Goal: Transaction & Acquisition: Purchase product/service

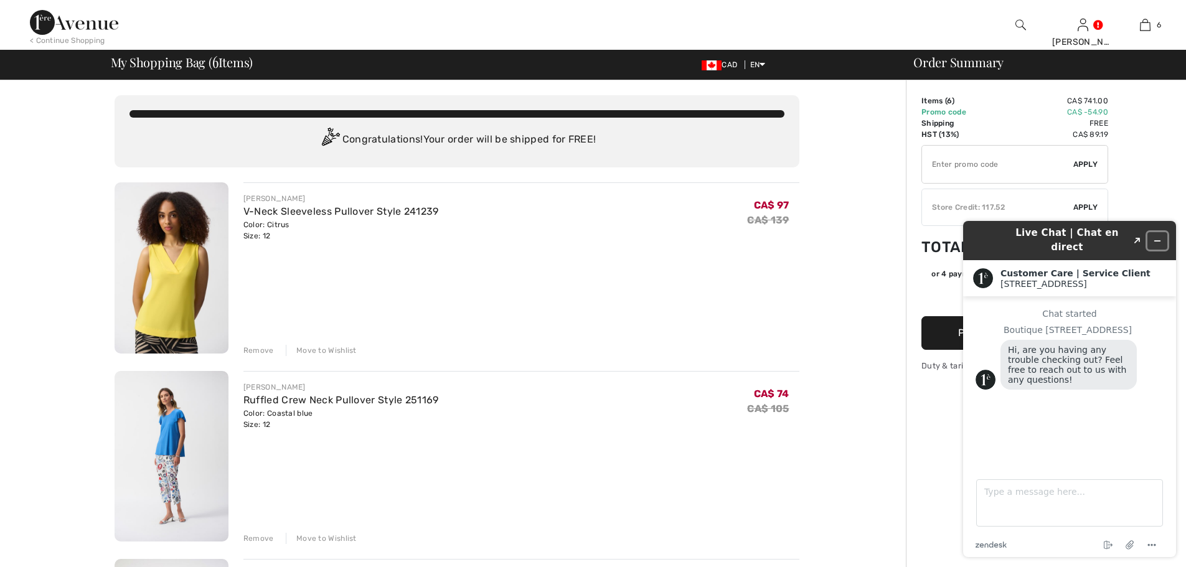
click at [1157, 237] on icon "Minimize widget" at bounding box center [1157, 241] width 9 height 9
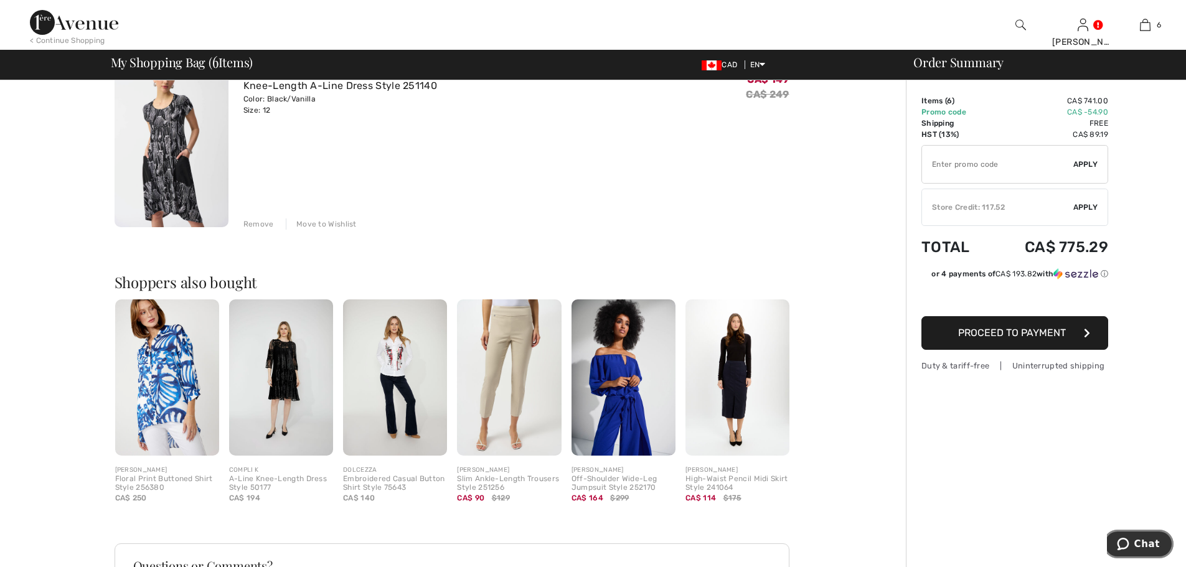
scroll to position [1053, 0]
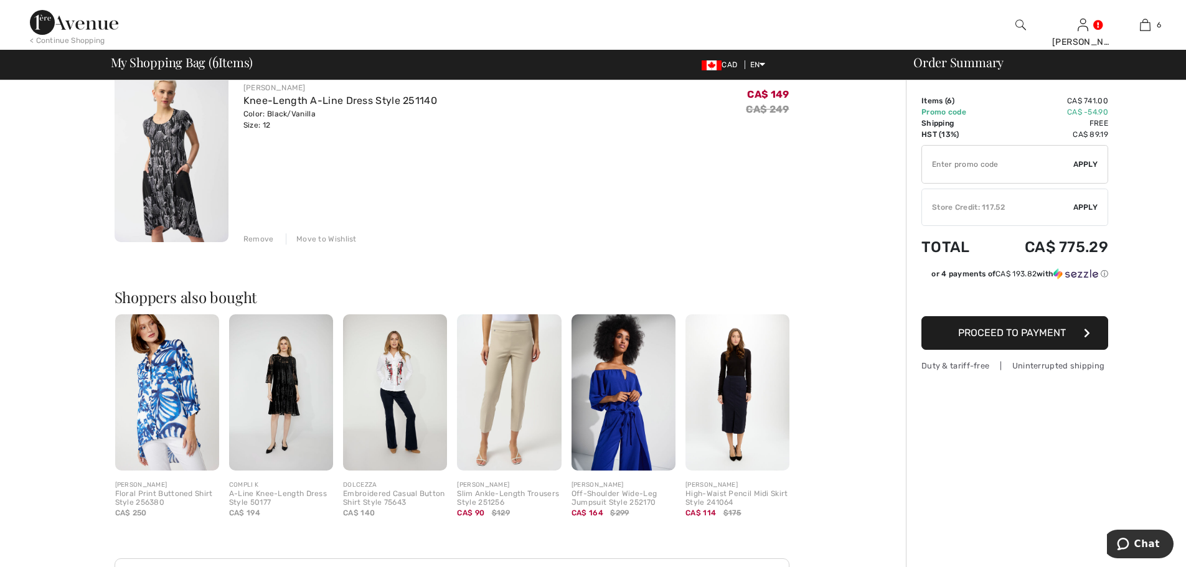
click at [517, 408] on img at bounding box center [509, 392] width 104 height 156
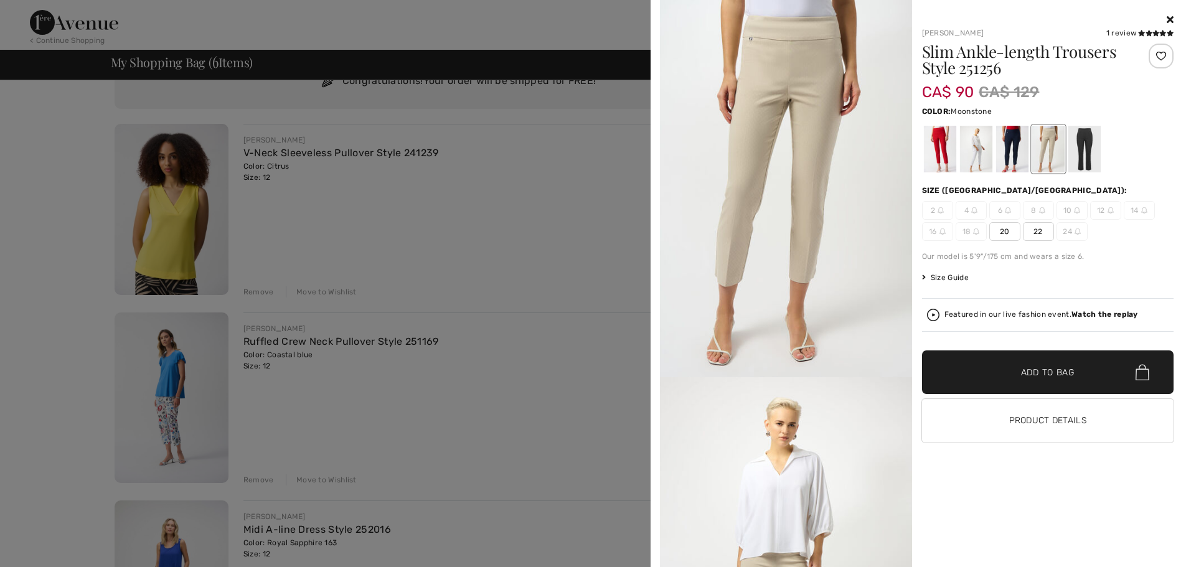
scroll to position [0, 0]
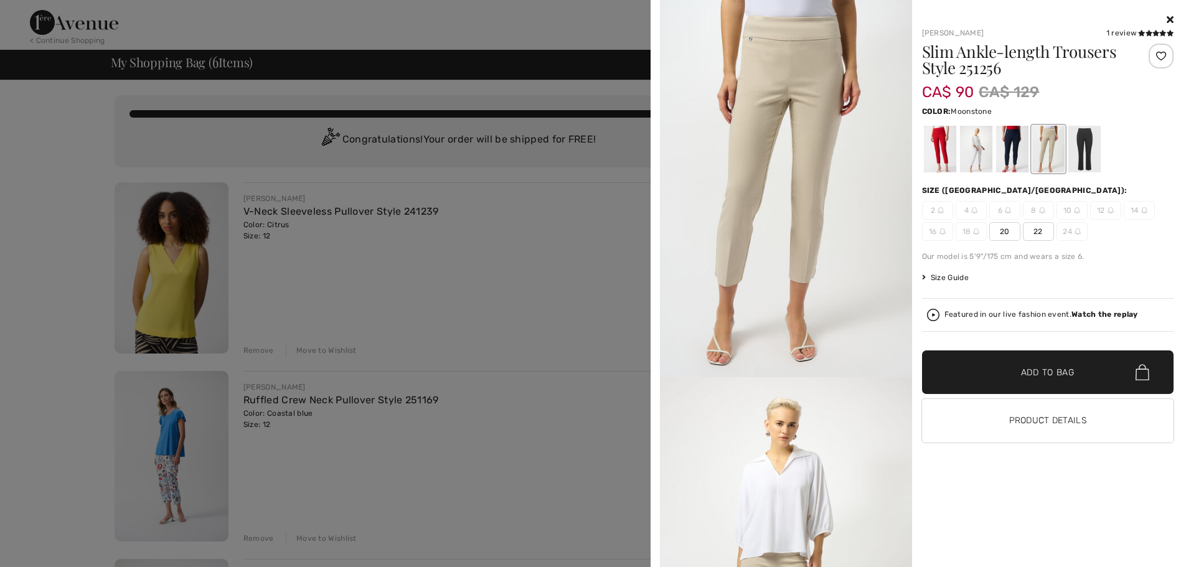
click at [1095, 210] on span "12" at bounding box center [1105, 210] width 31 height 19
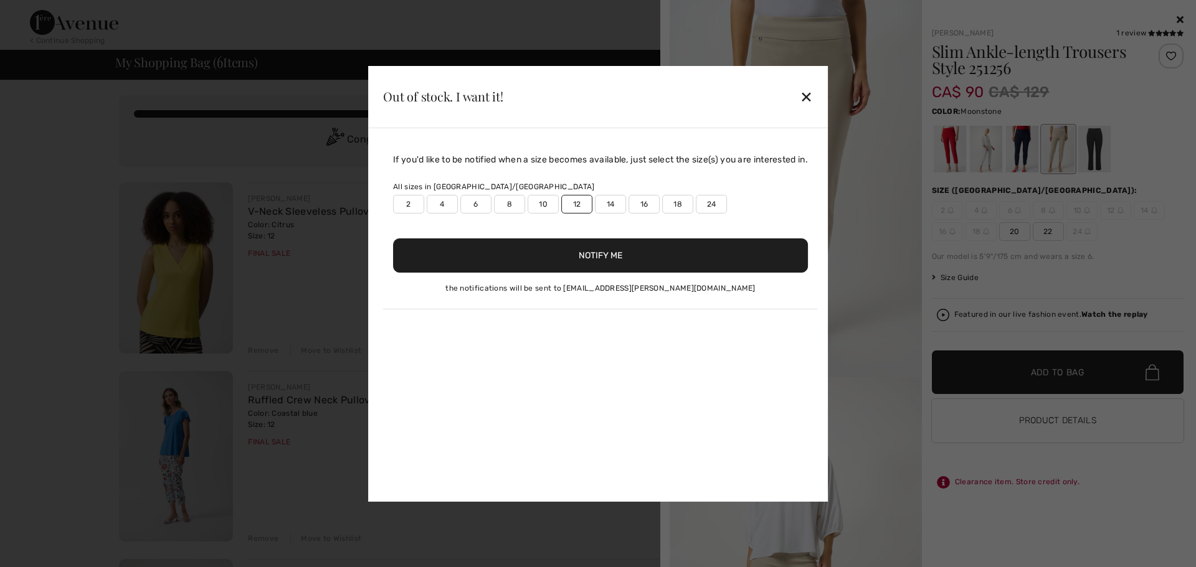
click at [808, 96] on div "✕" at bounding box center [806, 96] width 13 height 26
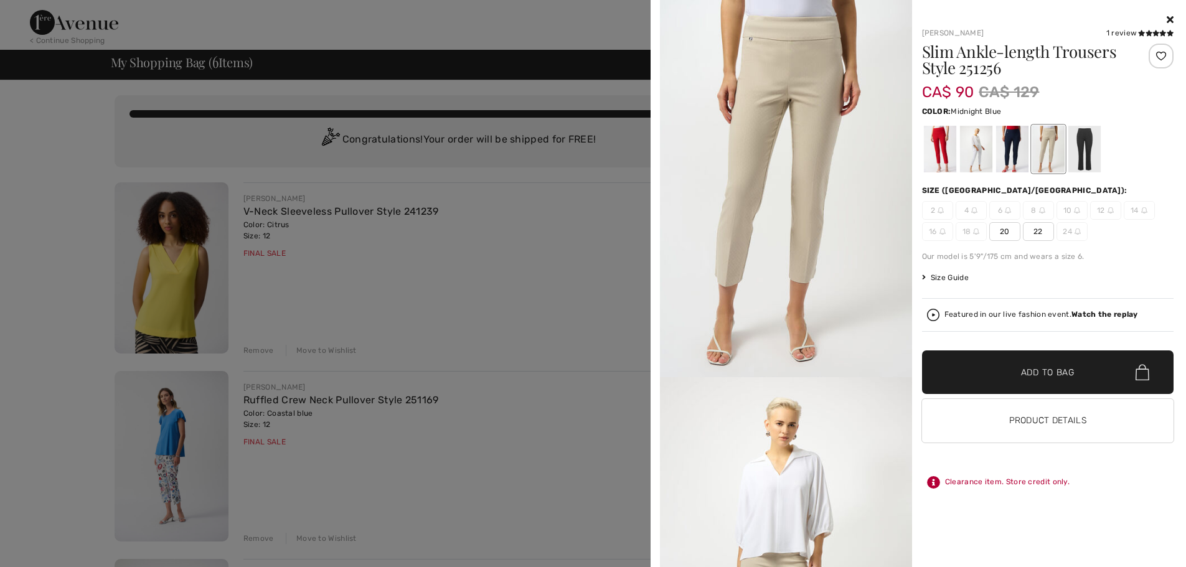
click at [1013, 155] on div at bounding box center [1012, 149] width 32 height 47
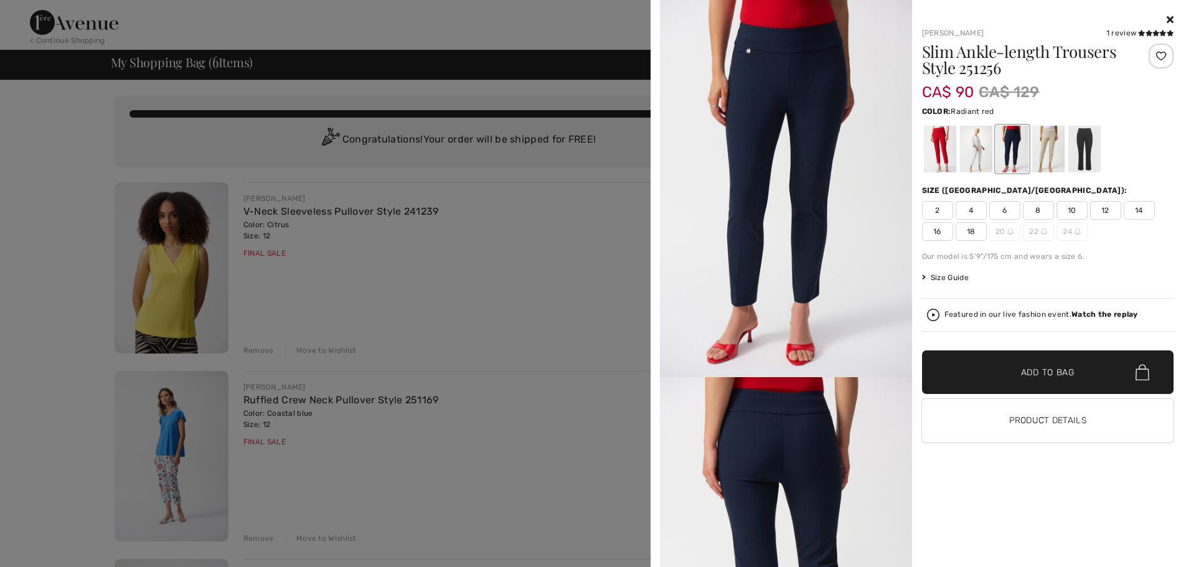
click at [938, 155] on div at bounding box center [940, 149] width 32 height 47
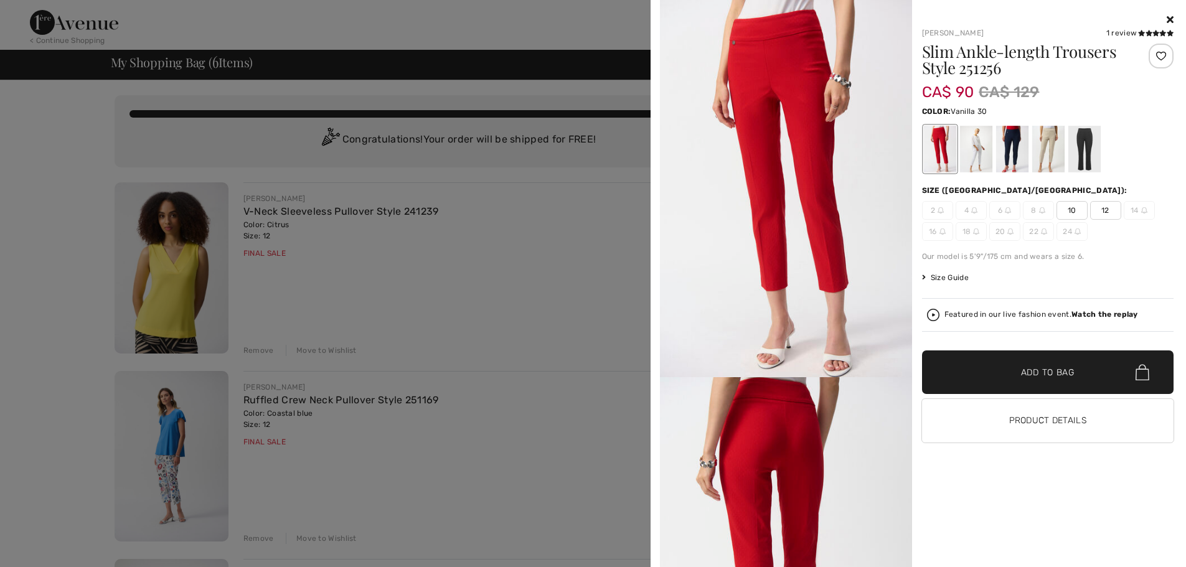
click at [975, 148] on div at bounding box center [976, 149] width 32 height 47
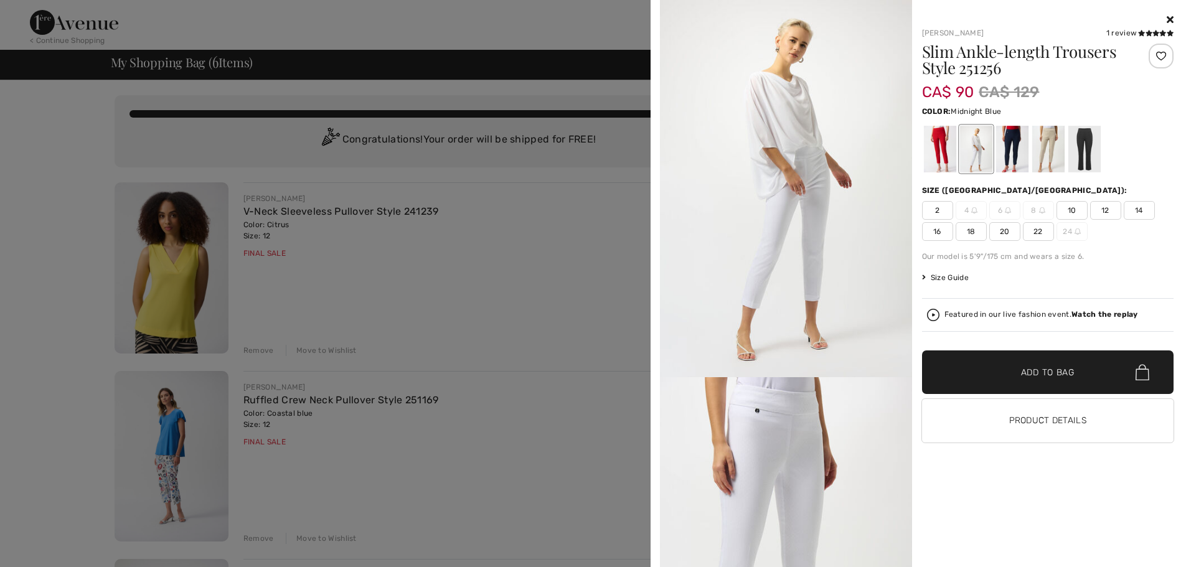
click at [1002, 149] on div at bounding box center [1012, 149] width 32 height 47
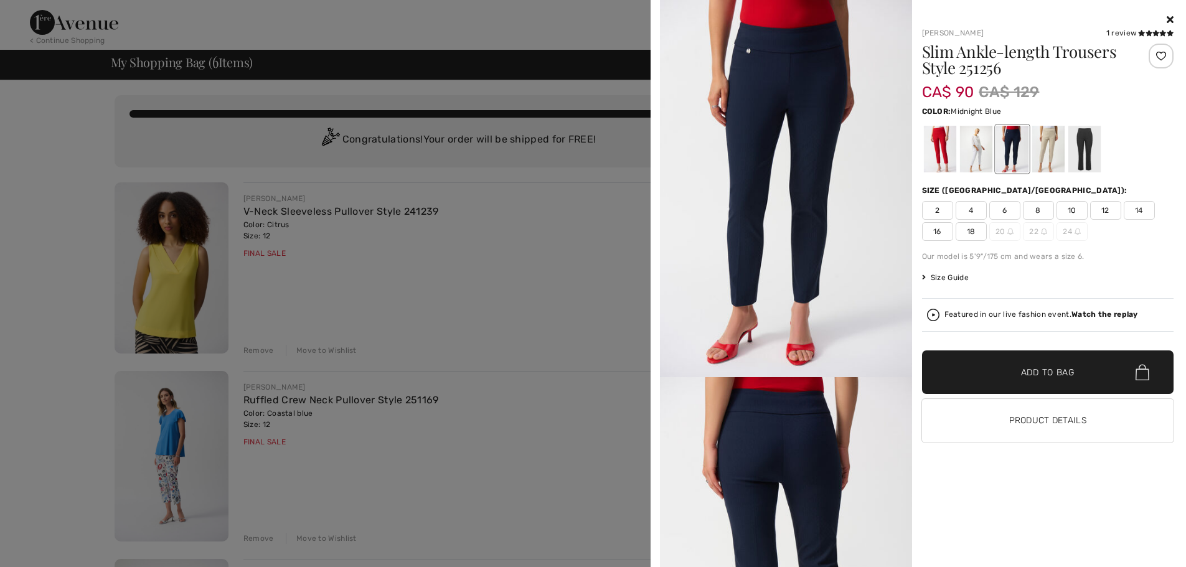
click at [1100, 210] on span "12" at bounding box center [1105, 210] width 31 height 19
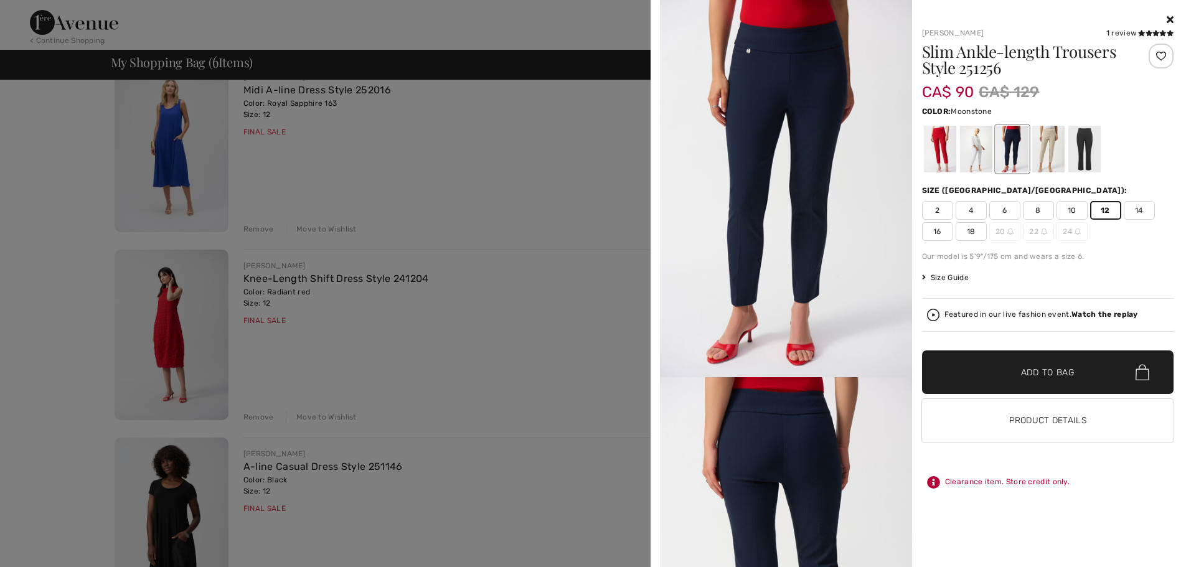
click at [1049, 148] on div at bounding box center [1048, 149] width 32 height 47
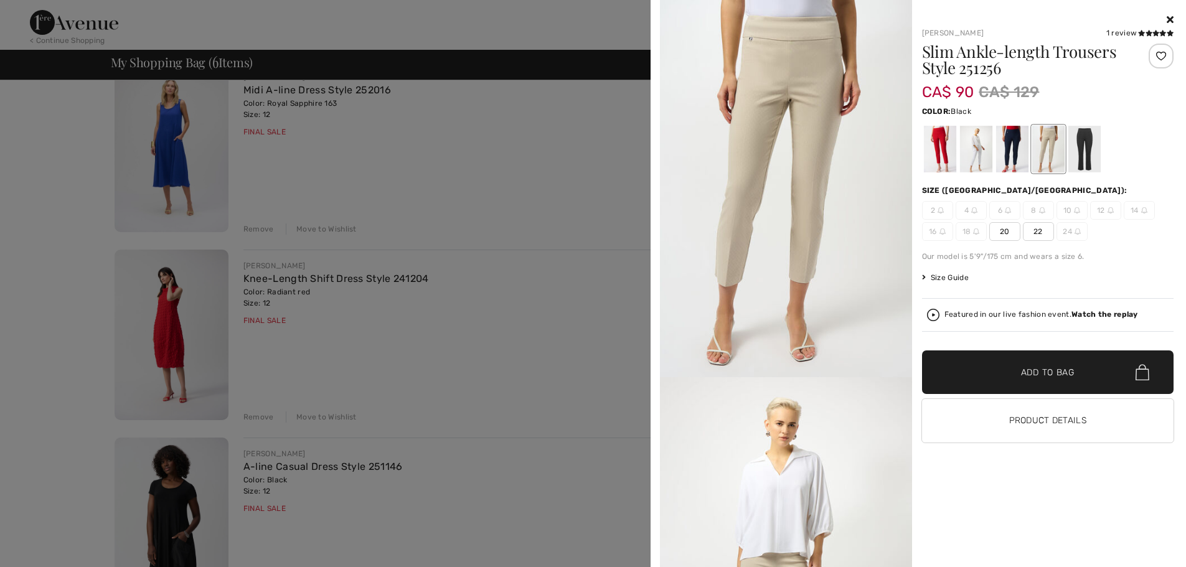
click at [1084, 146] on div at bounding box center [1084, 149] width 32 height 47
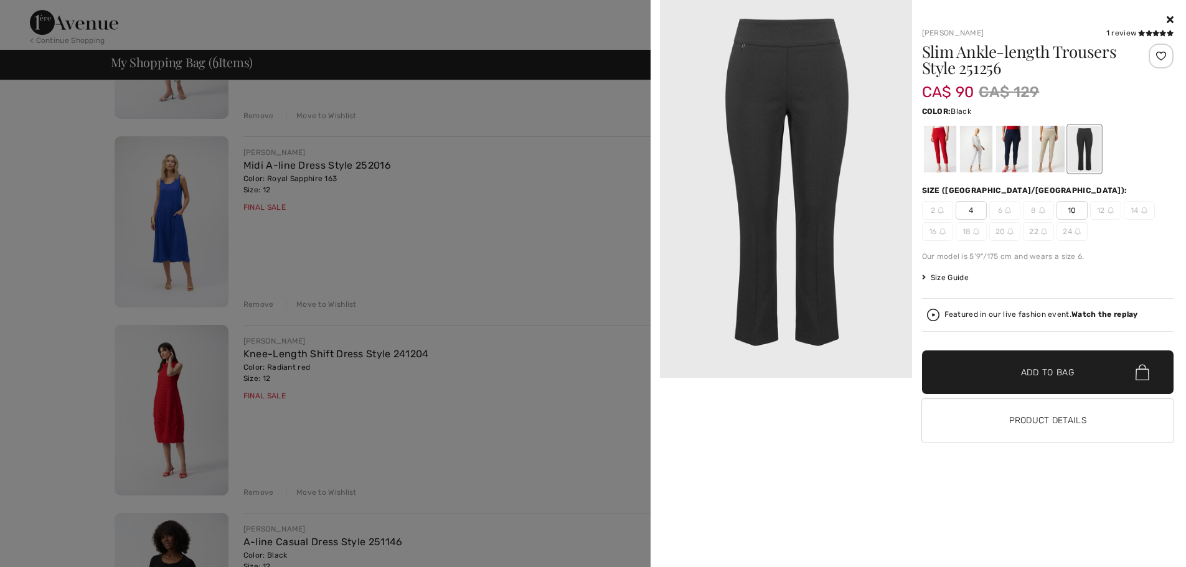
scroll to position [374, 0]
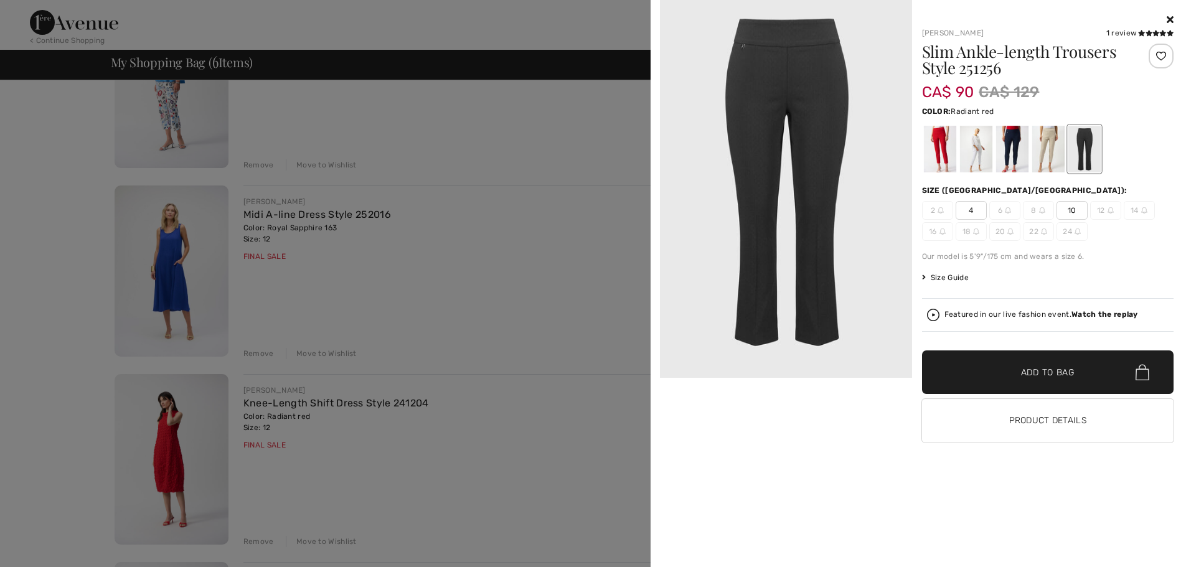
click at [943, 140] on div at bounding box center [940, 149] width 32 height 47
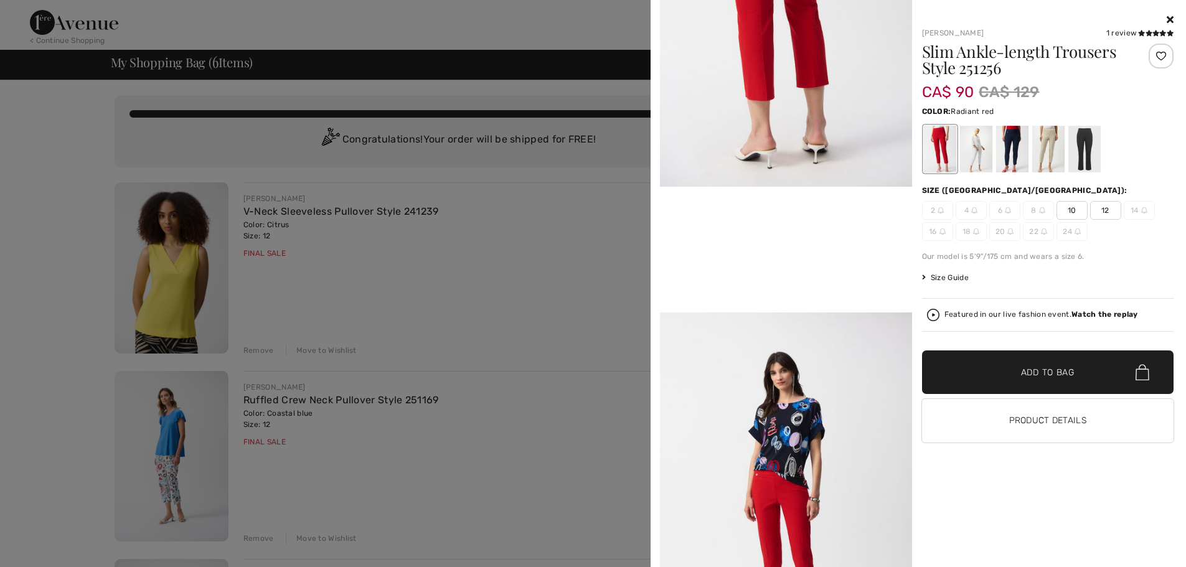
scroll to position [560, 0]
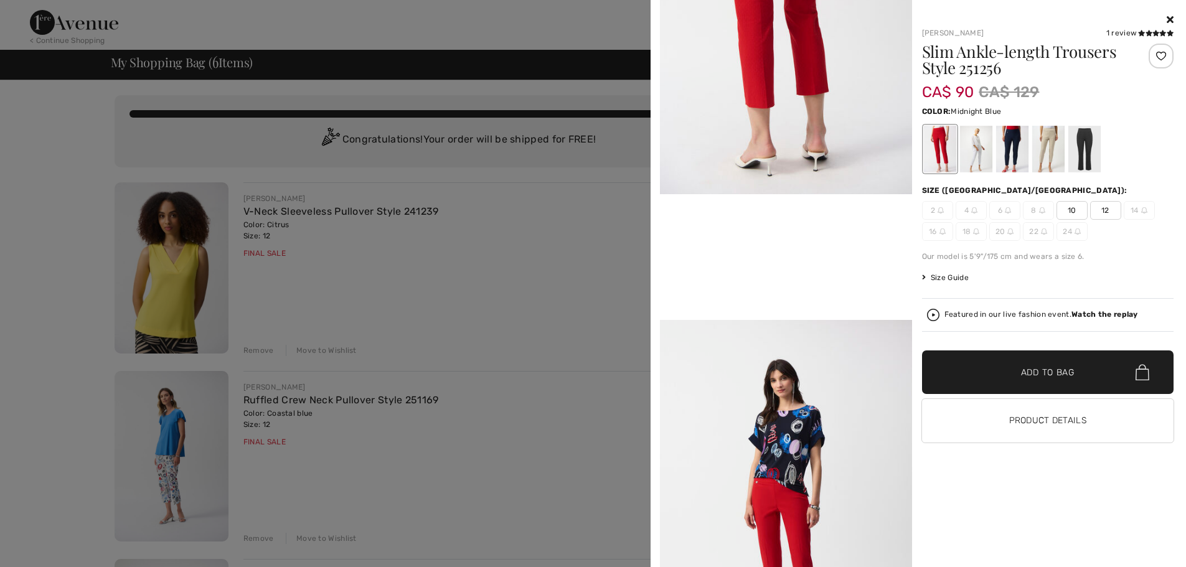
click at [1010, 144] on div at bounding box center [1012, 149] width 32 height 47
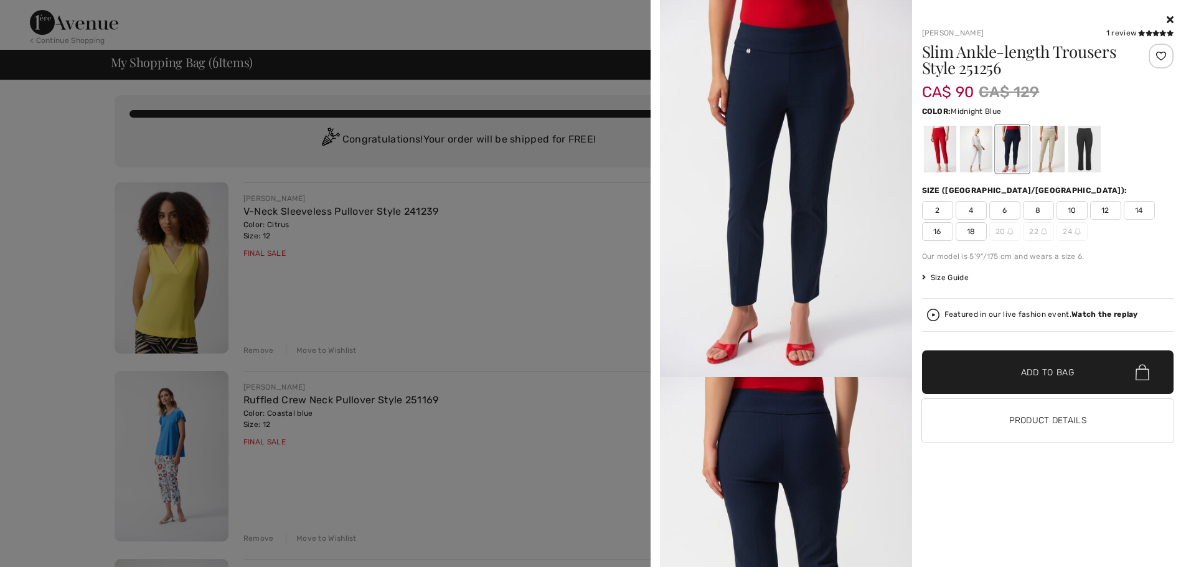
click at [820, 134] on img at bounding box center [786, 188] width 252 height 377
click at [942, 144] on div at bounding box center [940, 149] width 32 height 47
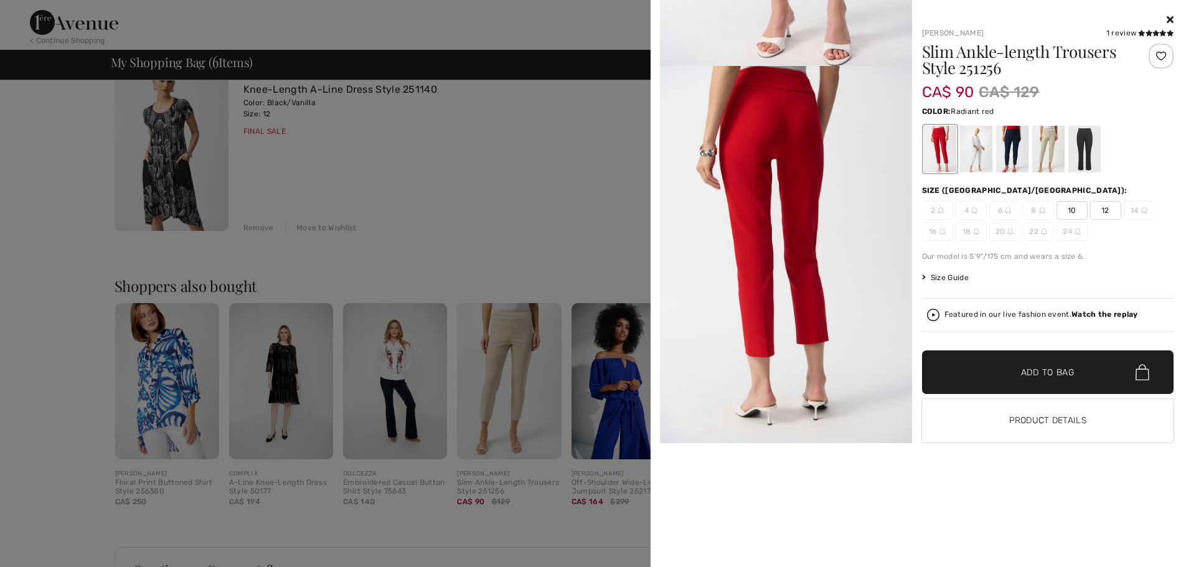
scroll to position [1053, 0]
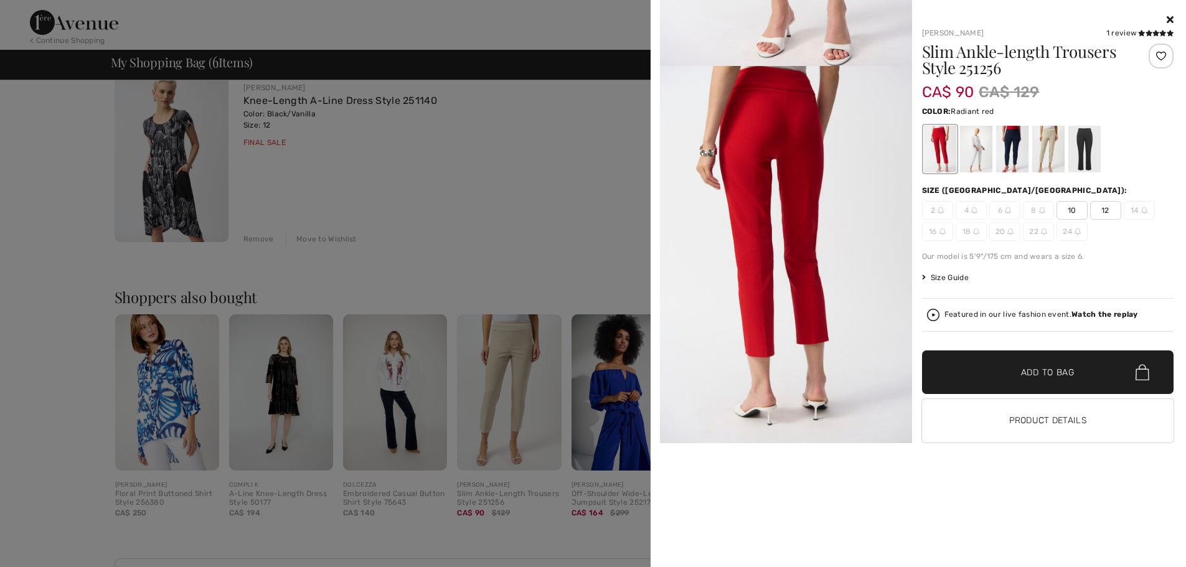
click at [375, 392] on div at bounding box center [593, 283] width 1186 height 567
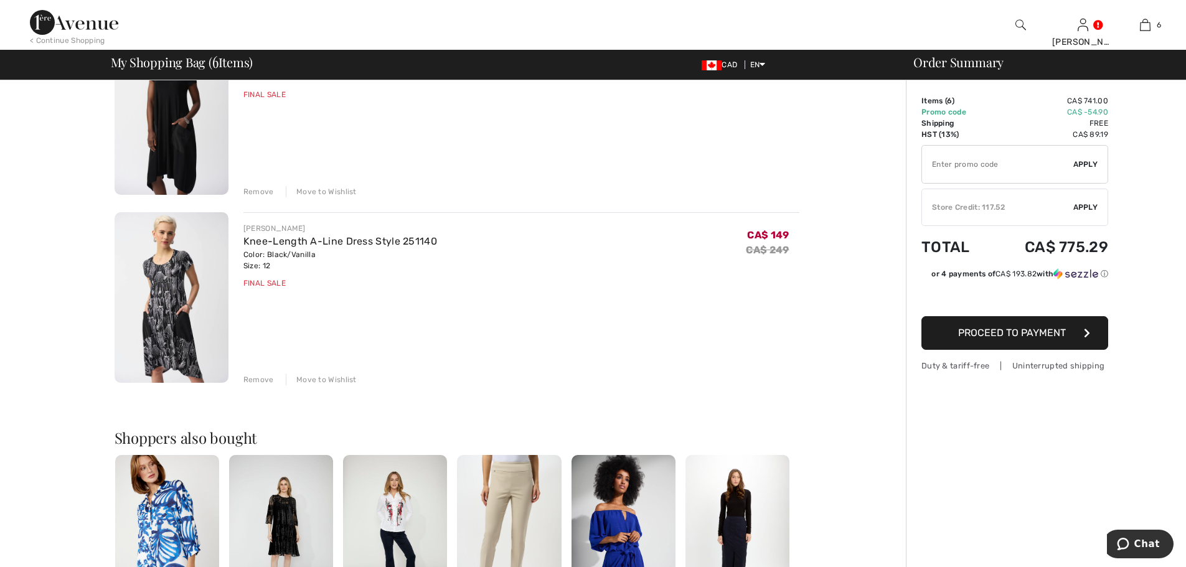
scroll to position [810, 0]
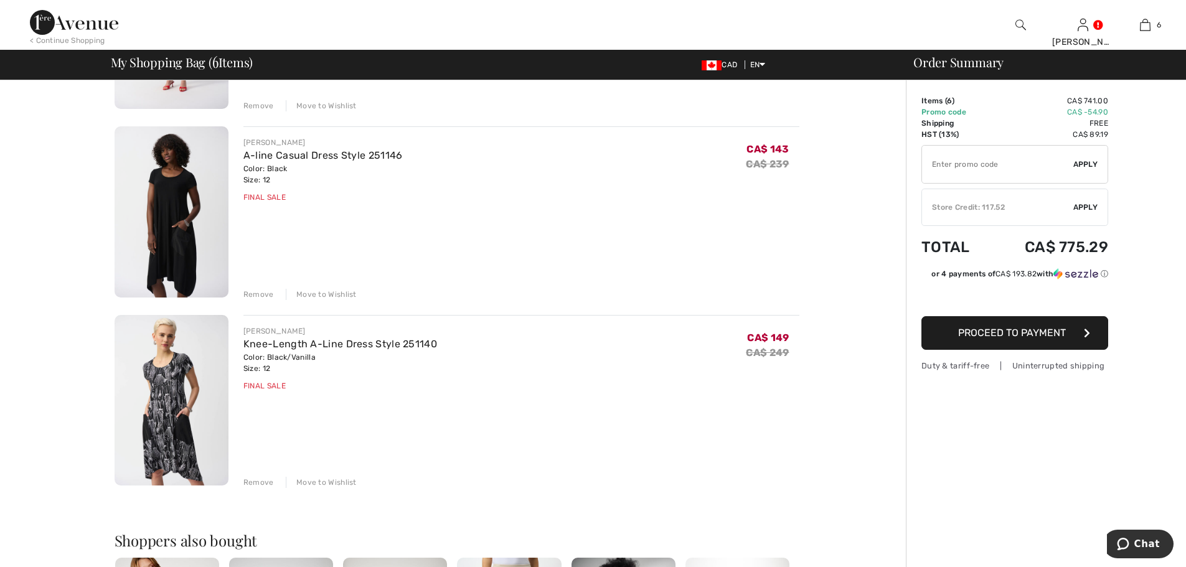
click at [169, 404] on img at bounding box center [172, 400] width 114 height 171
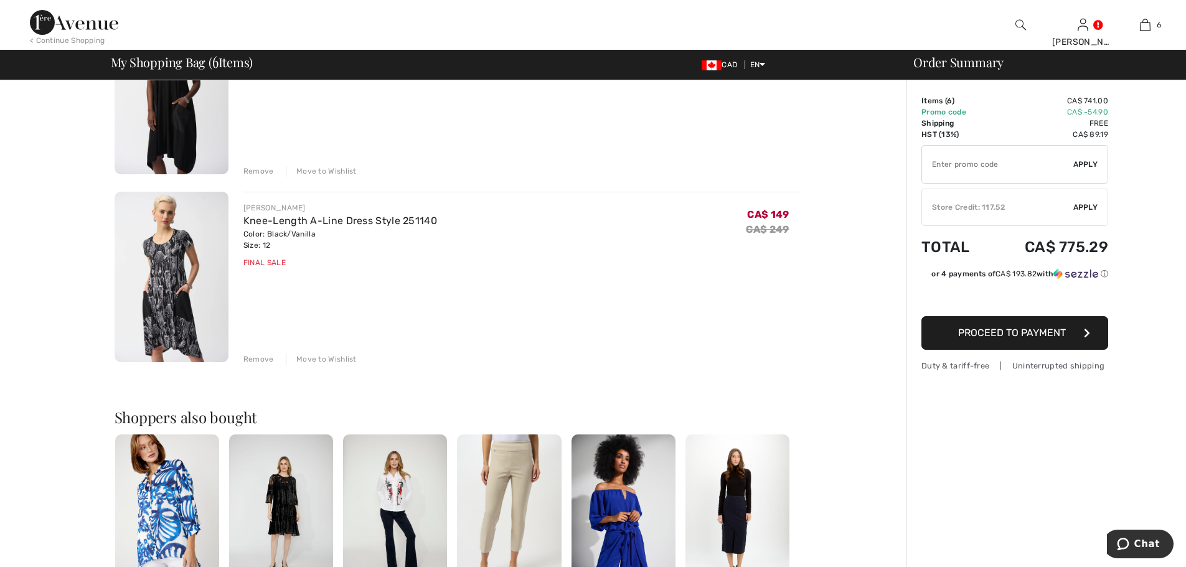
scroll to position [934, 0]
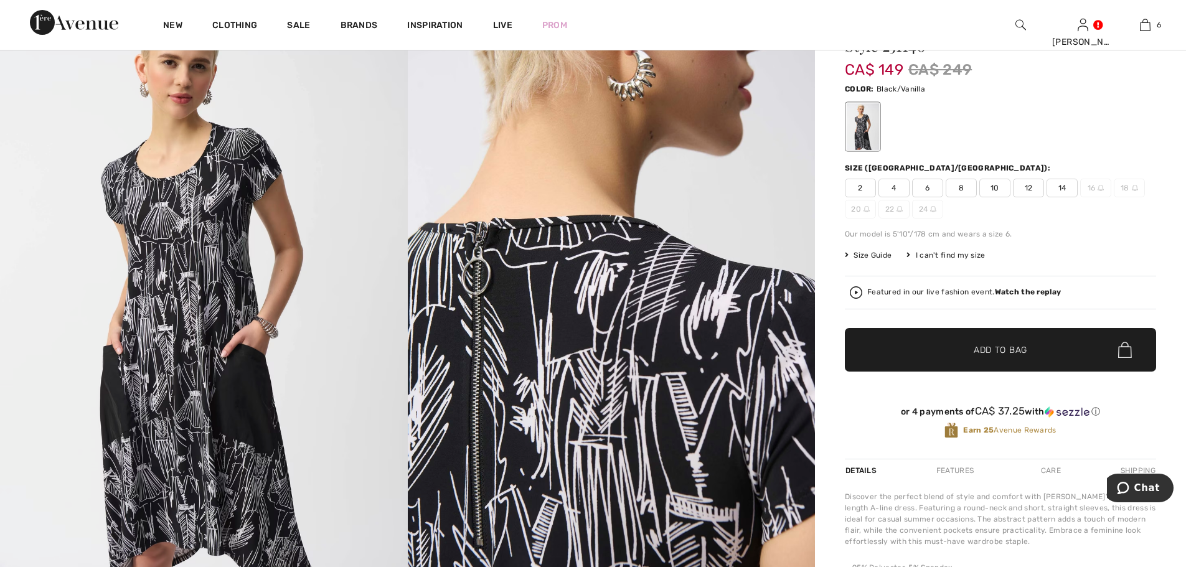
scroll to position [62, 0]
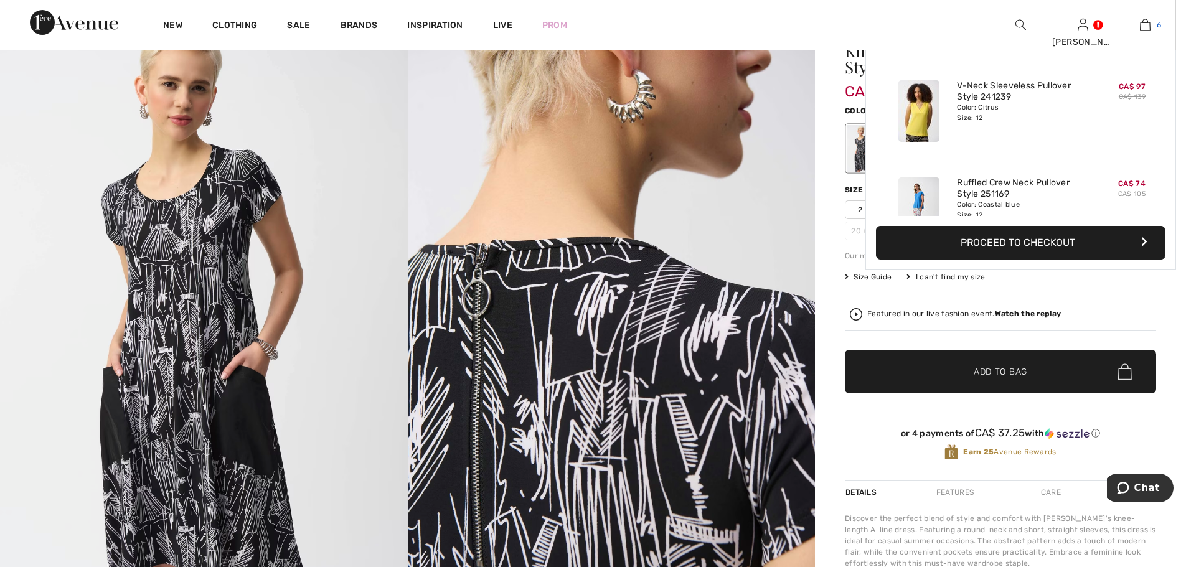
click at [1143, 24] on img at bounding box center [1145, 24] width 11 height 15
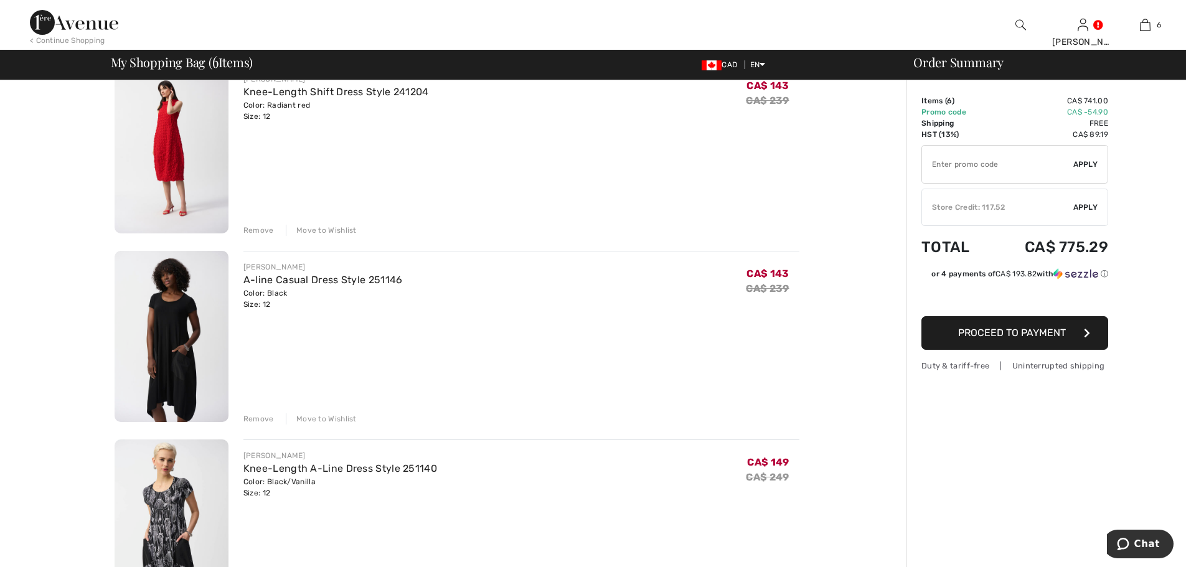
scroll to position [872, 0]
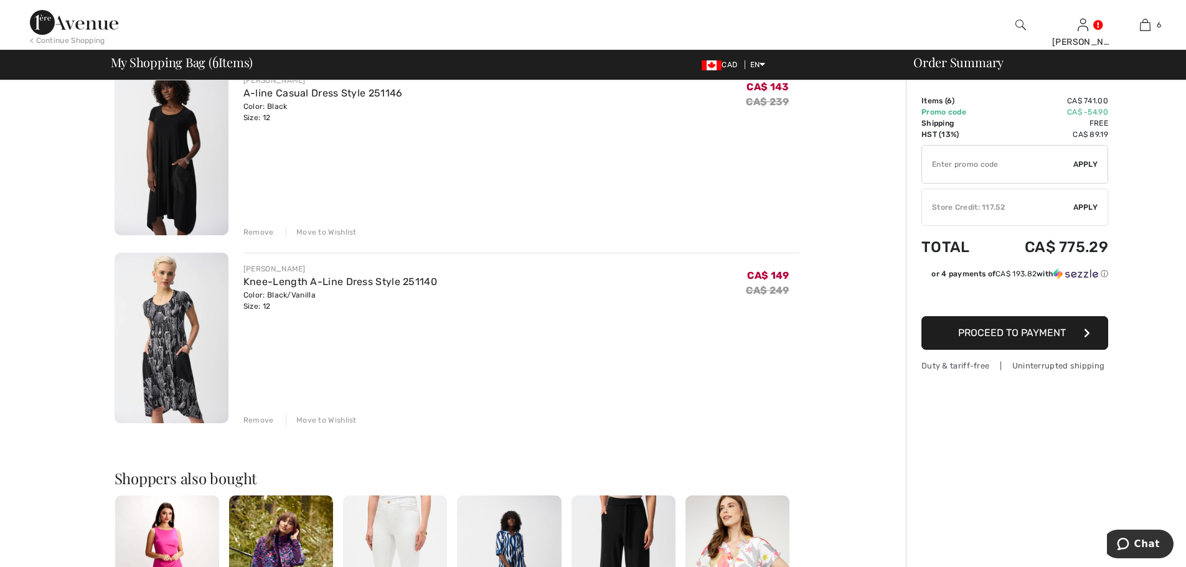
click at [169, 335] on img at bounding box center [172, 338] width 114 height 171
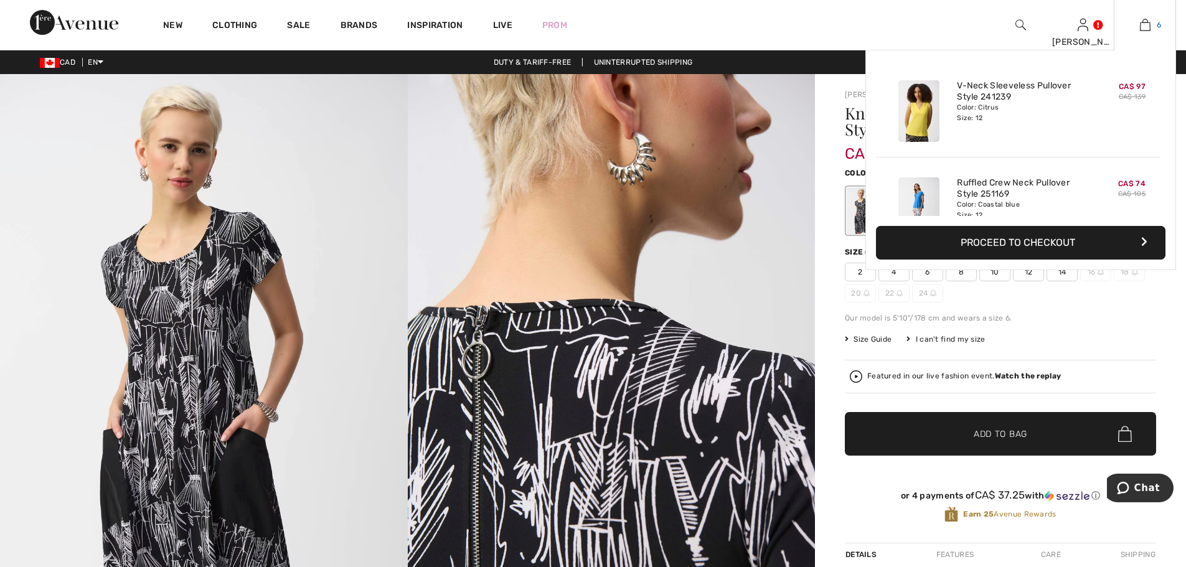
click at [1147, 23] on img at bounding box center [1145, 24] width 11 height 15
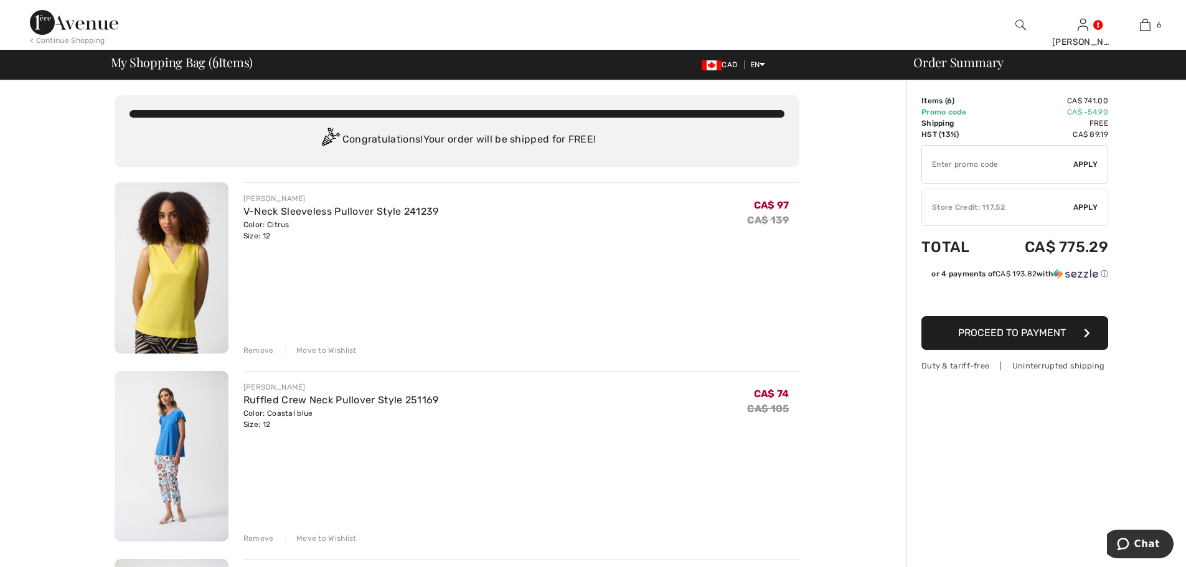
click at [169, 308] on img at bounding box center [172, 267] width 114 height 171
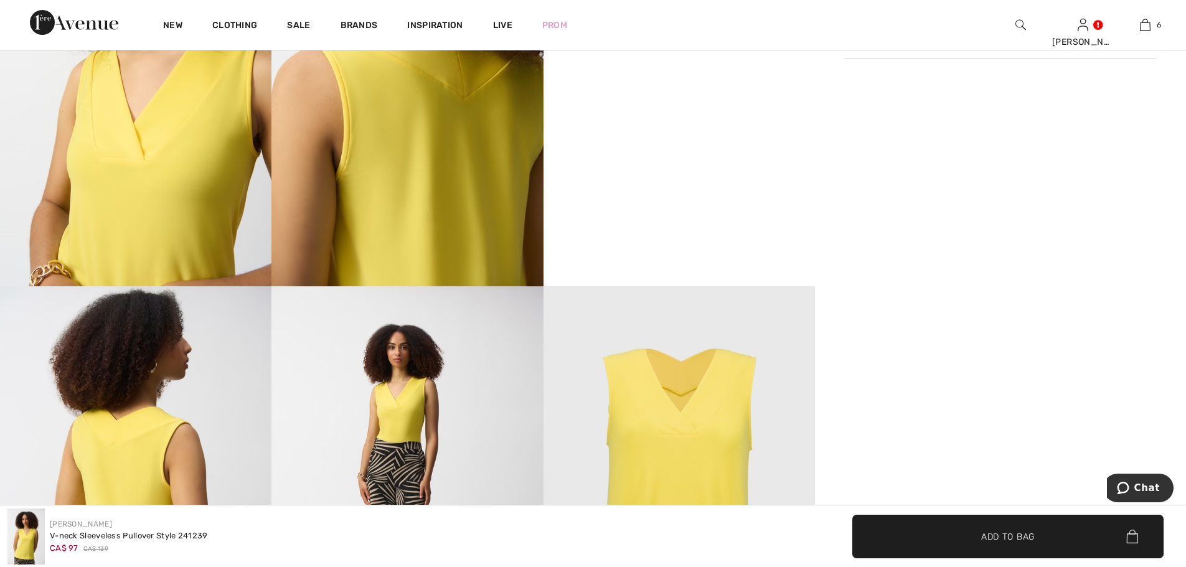
scroll to position [623, 0]
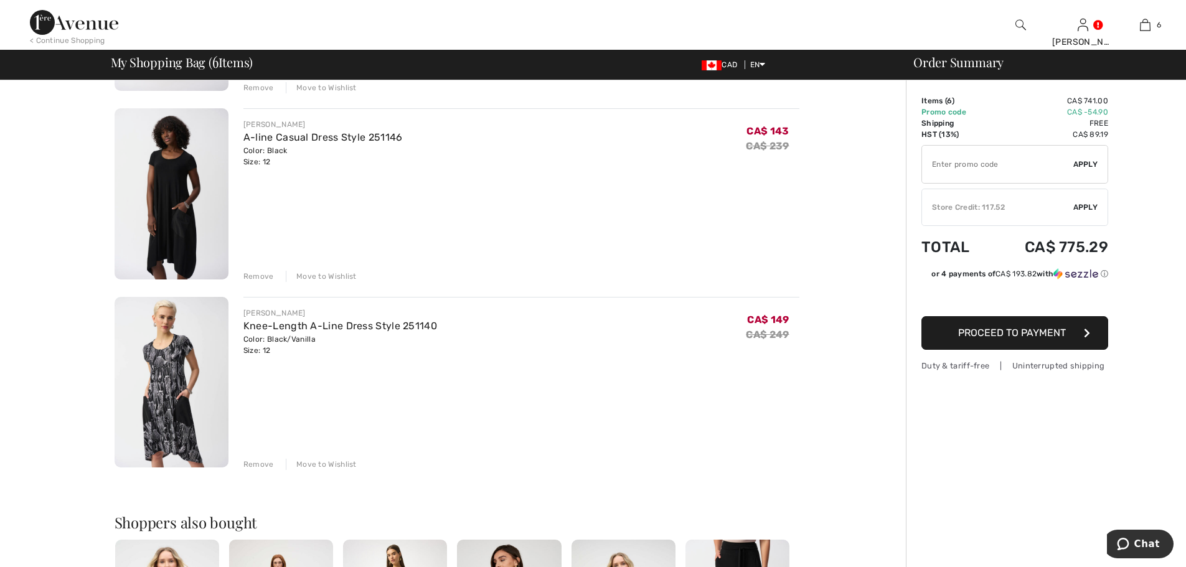
scroll to position [810, 0]
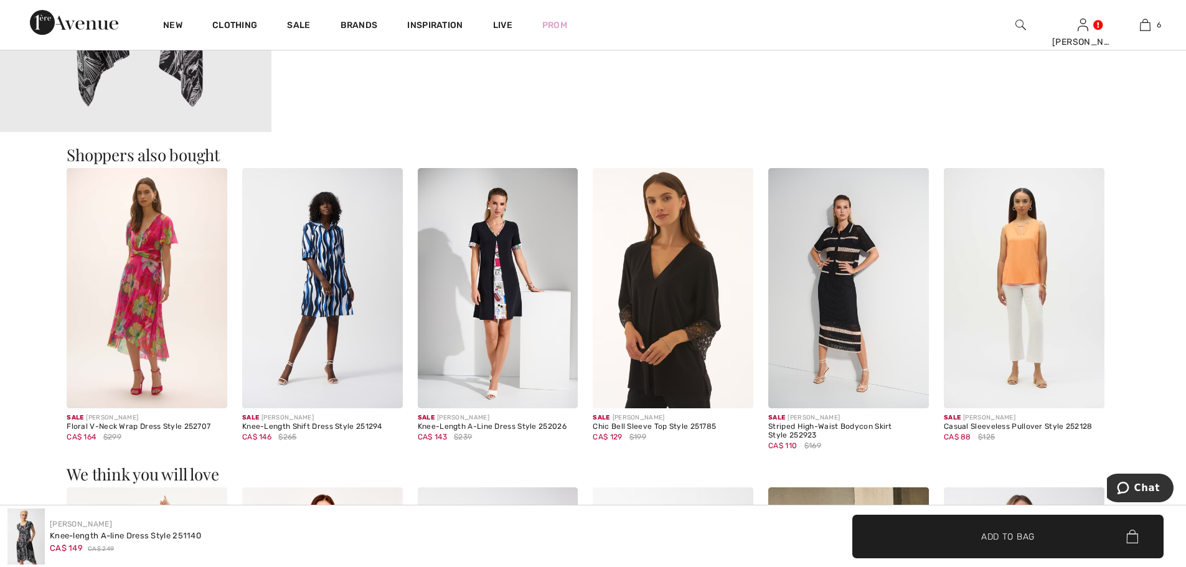
scroll to position [1370, 0]
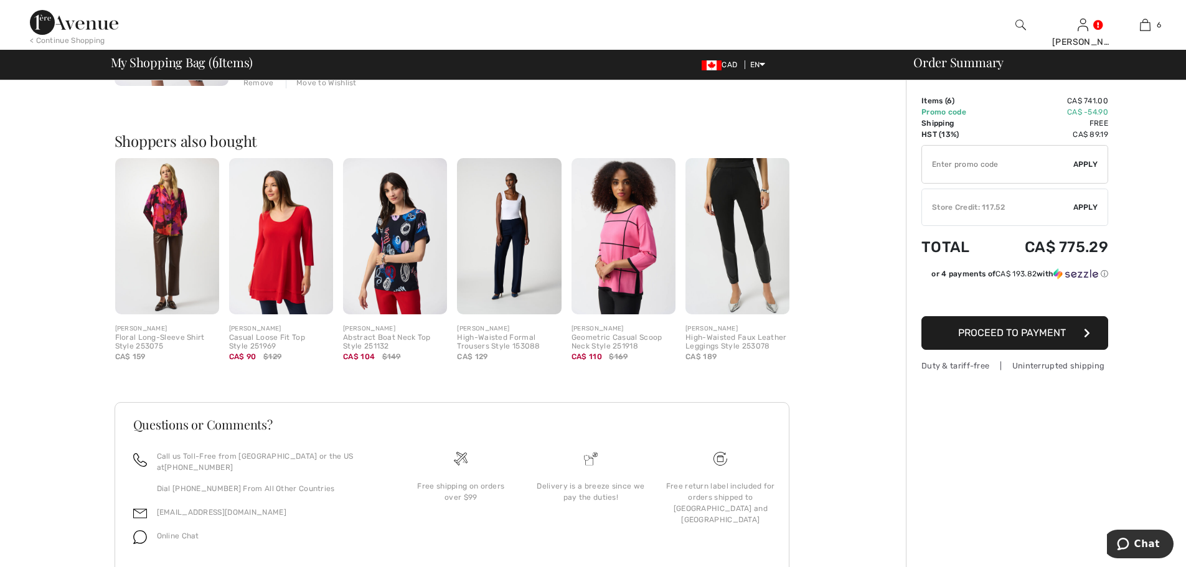
scroll to position [1240, 0]
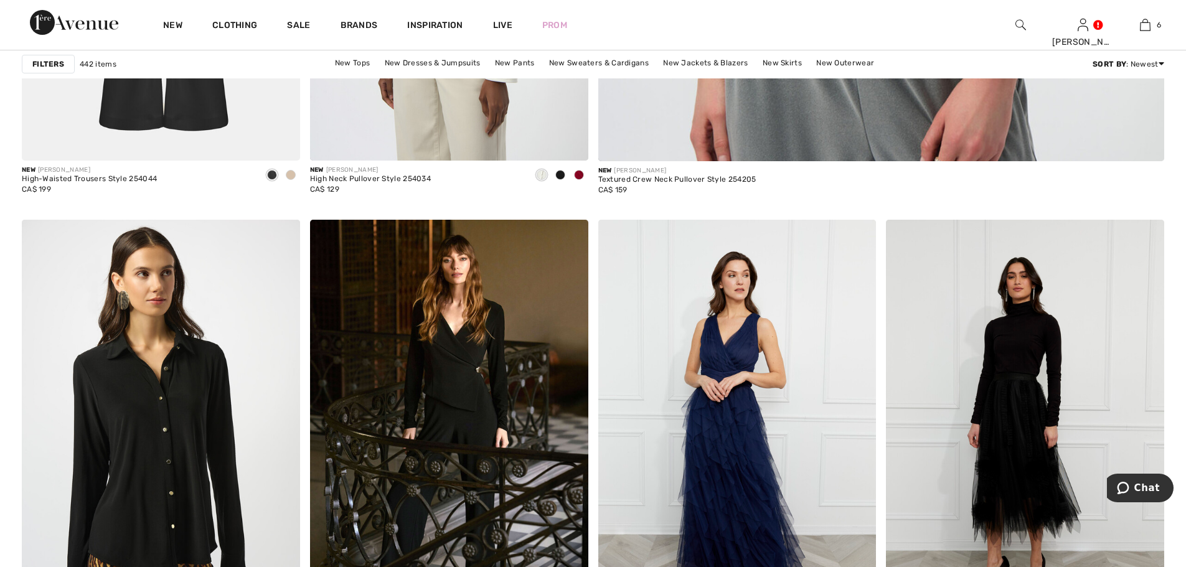
scroll to position [1121, 0]
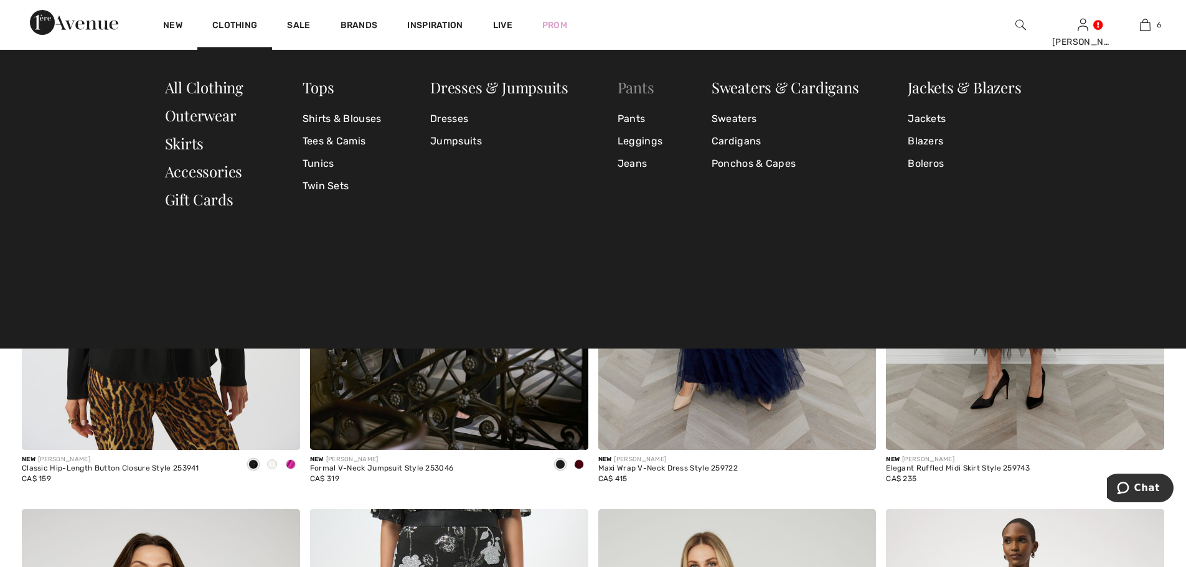
click at [639, 87] on link "Pants" at bounding box center [636, 87] width 37 height 20
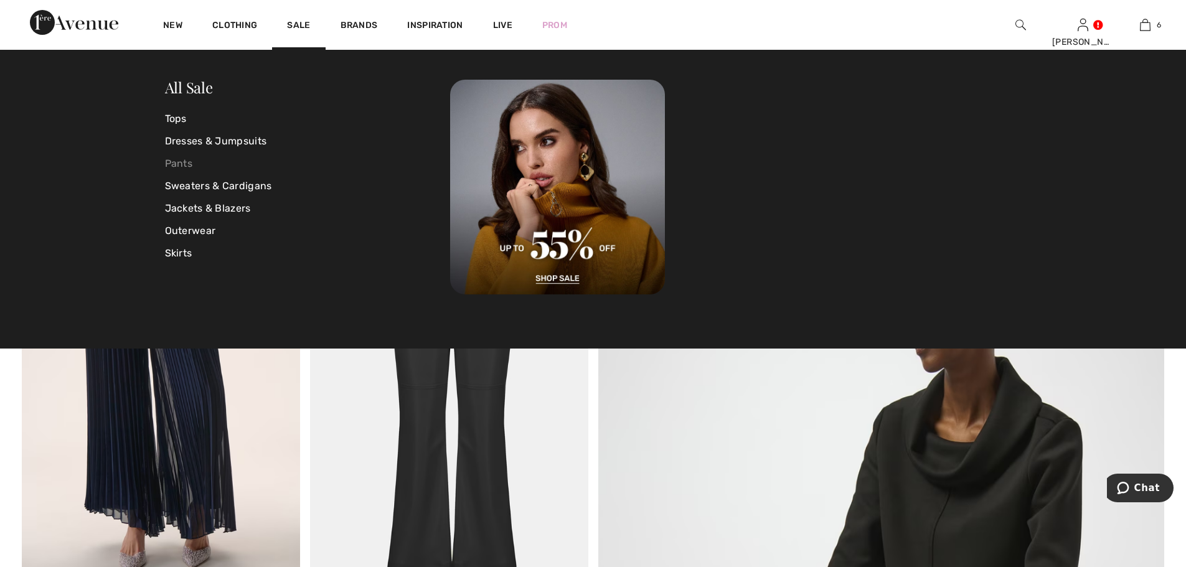
click at [179, 162] on link "Pants" at bounding box center [308, 164] width 286 height 22
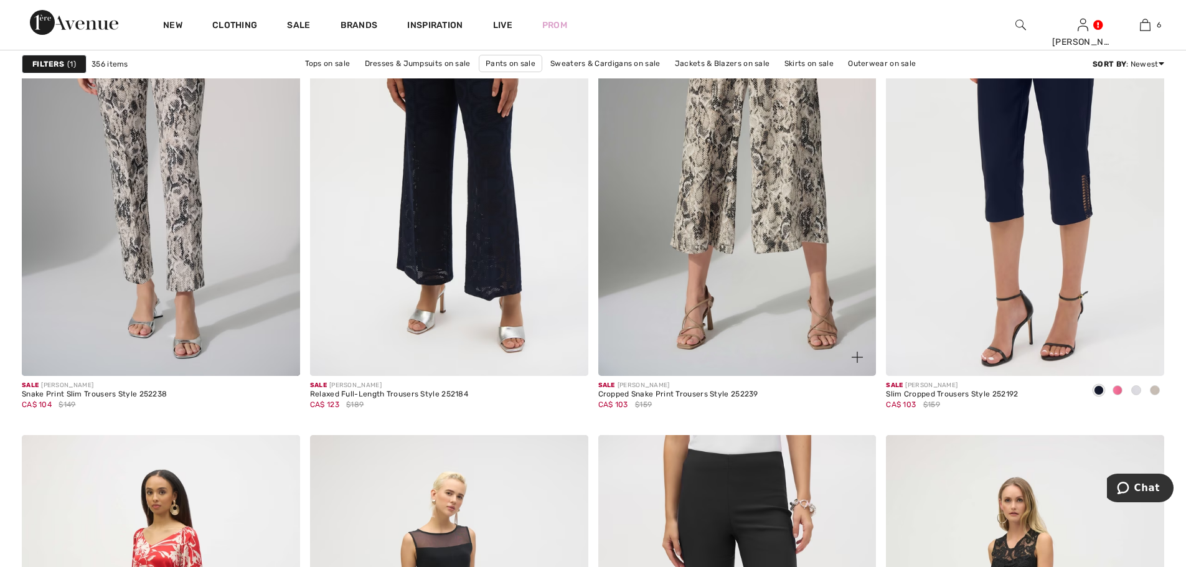
scroll to position [1183, 0]
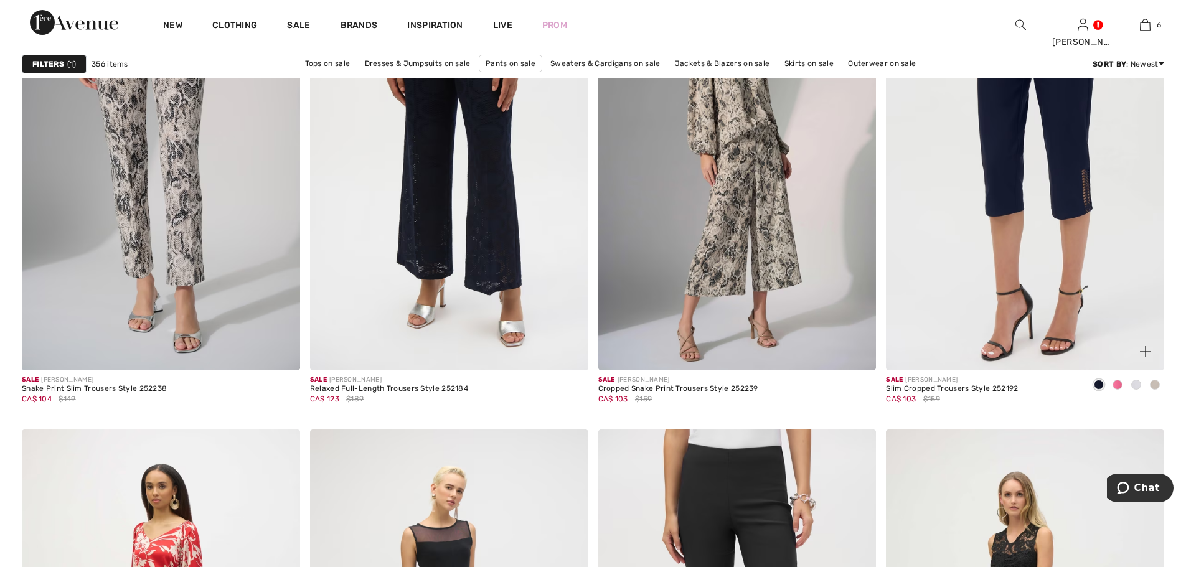
click at [976, 214] on img at bounding box center [1025, 161] width 278 height 417
click at [1004, 193] on img at bounding box center [1025, 161] width 278 height 417
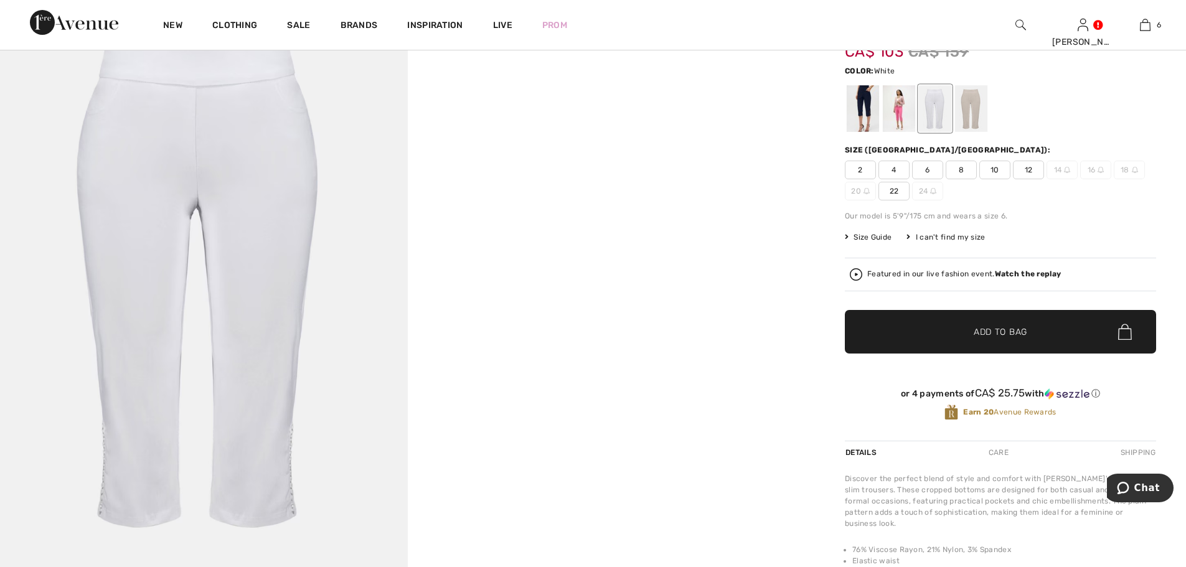
scroll to position [62, 0]
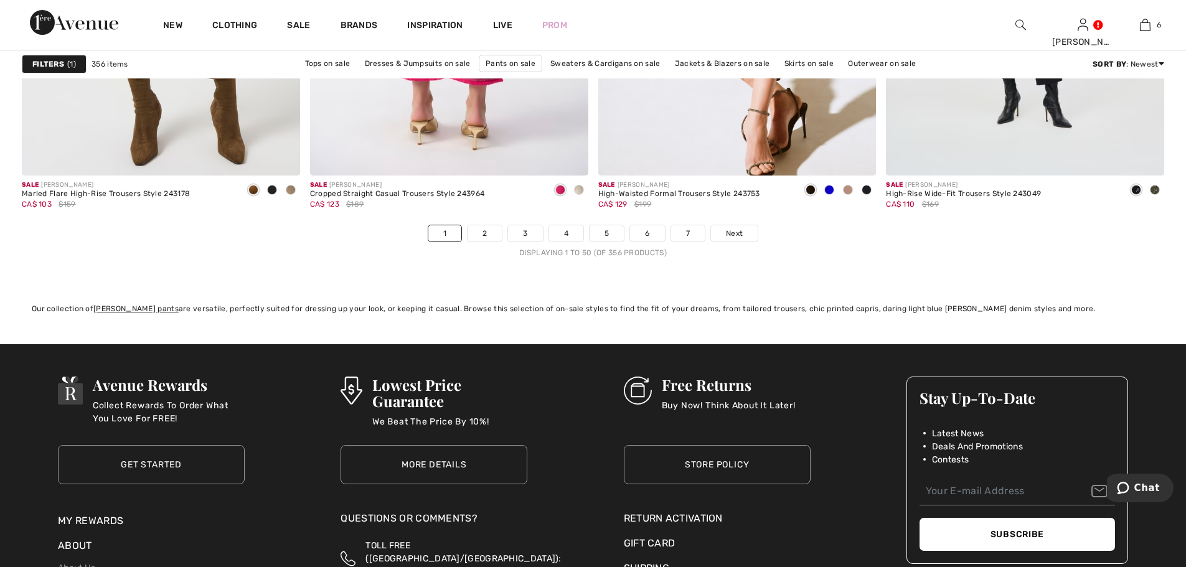
scroll to position [7162, 0]
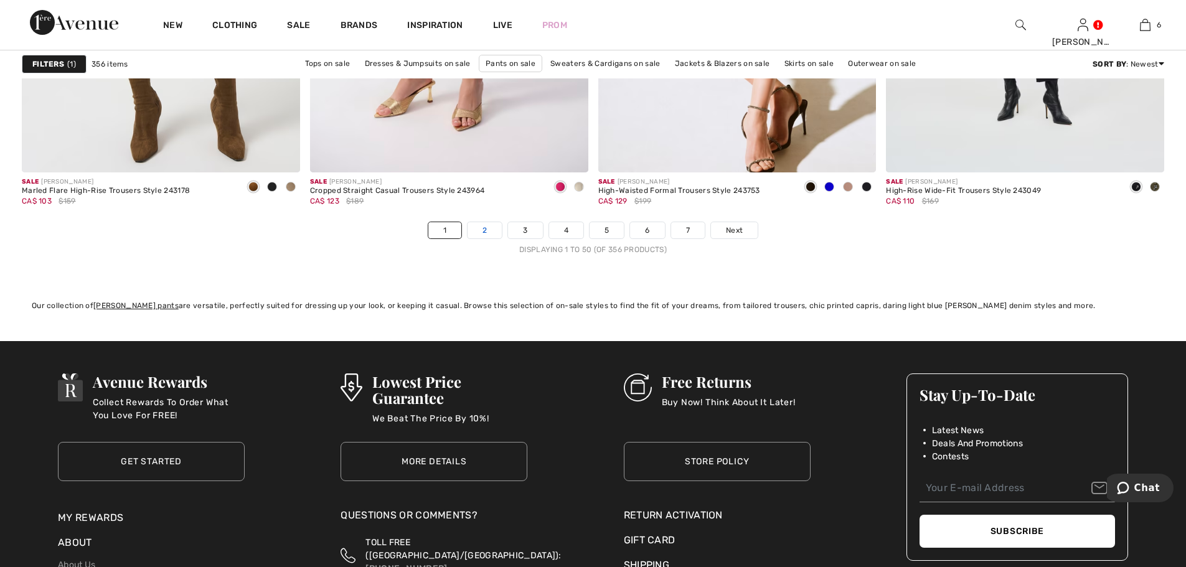
click at [483, 229] on link "2" at bounding box center [485, 230] width 34 height 16
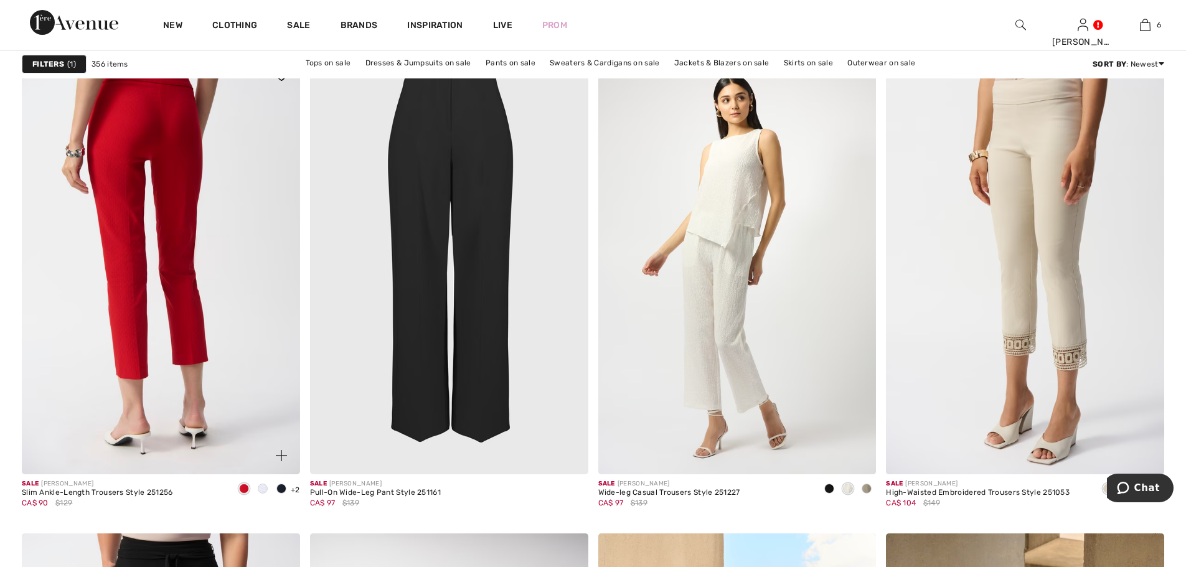
scroll to position [2242, 0]
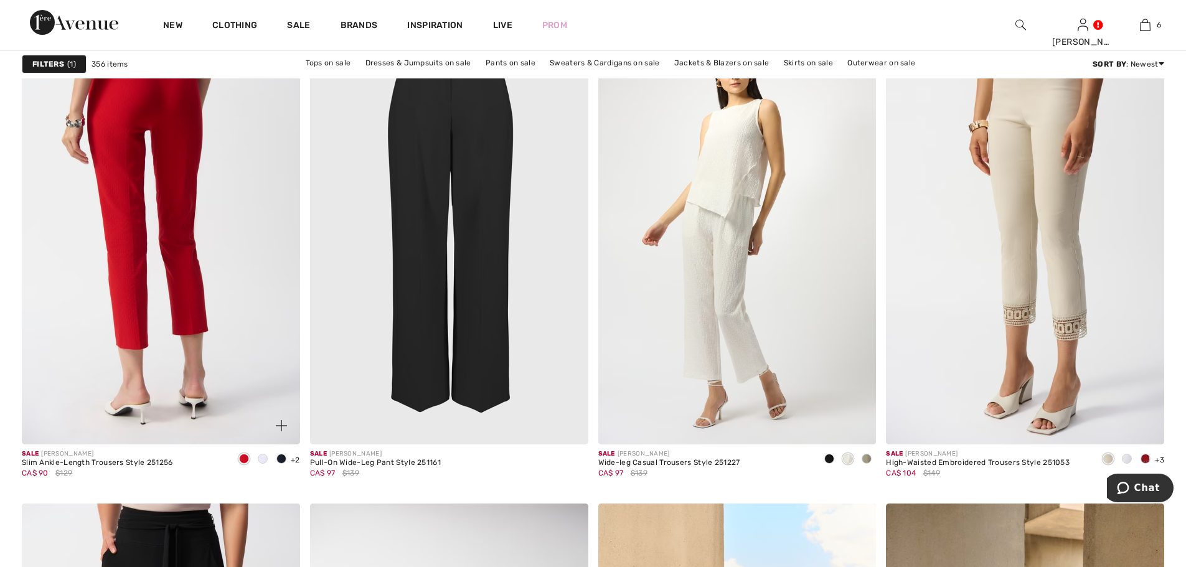
click at [180, 307] on img at bounding box center [161, 235] width 278 height 417
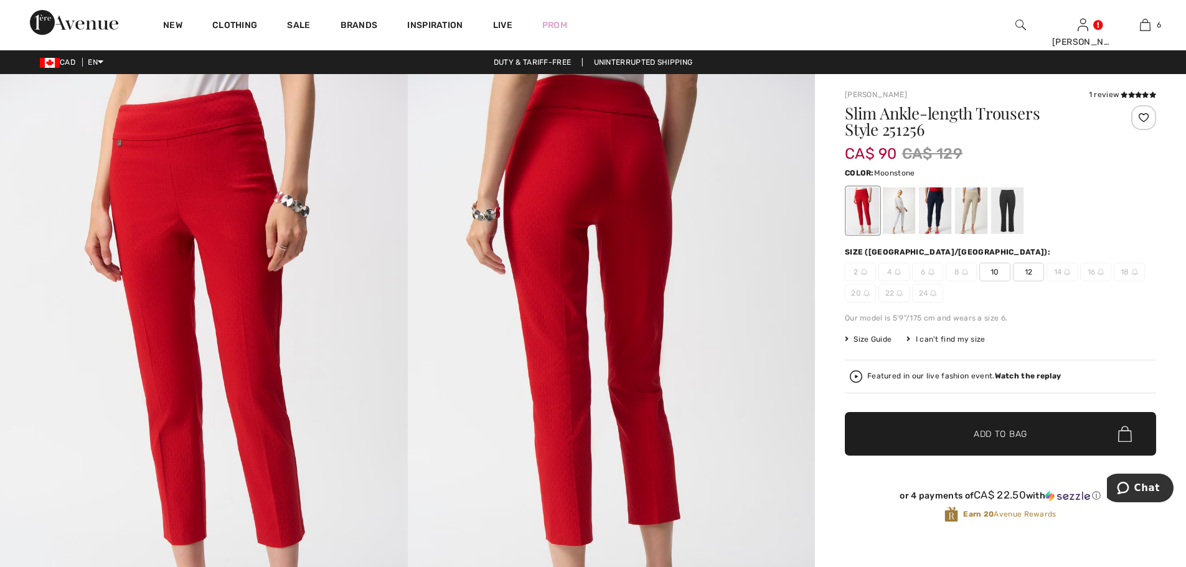
click at [973, 210] on div at bounding box center [971, 210] width 32 height 47
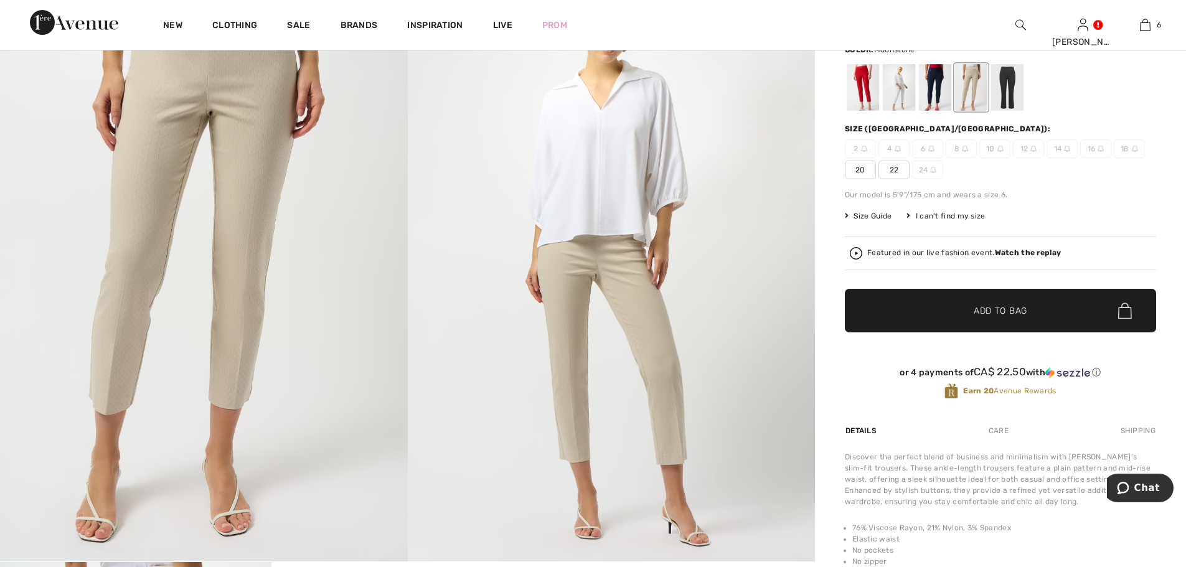
scroll to position [125, 0]
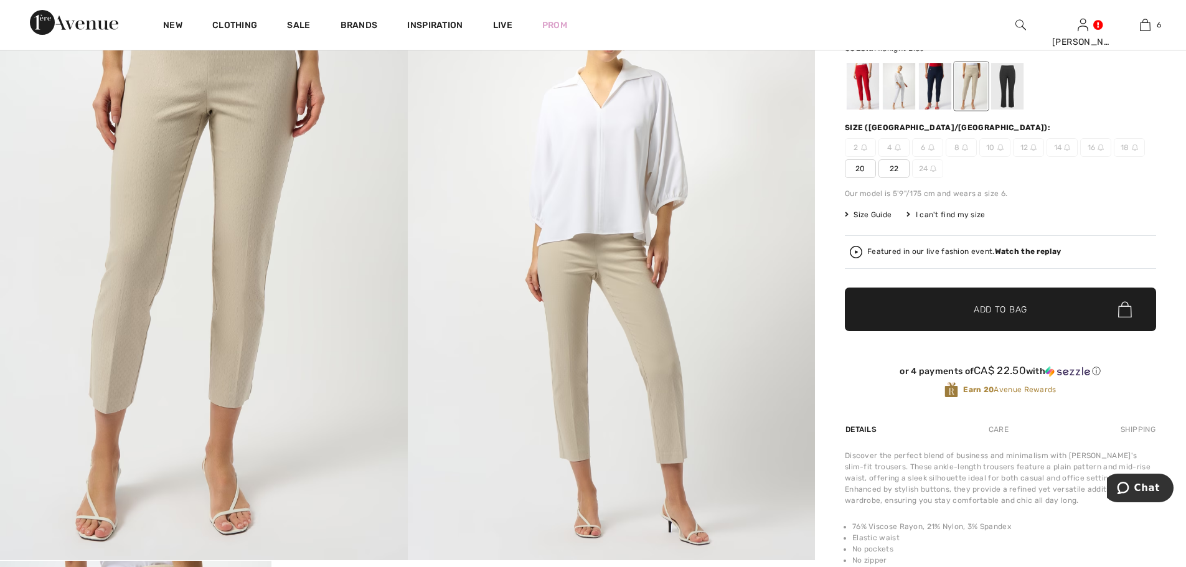
click at [932, 81] on div at bounding box center [935, 86] width 32 height 47
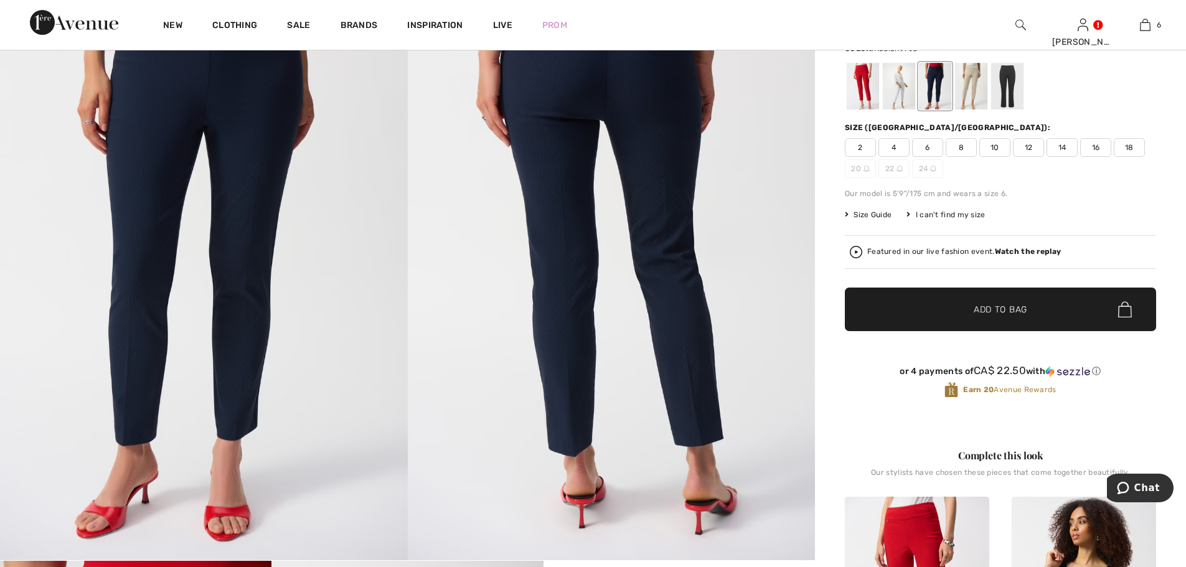
click at [871, 98] on div at bounding box center [863, 86] width 32 height 47
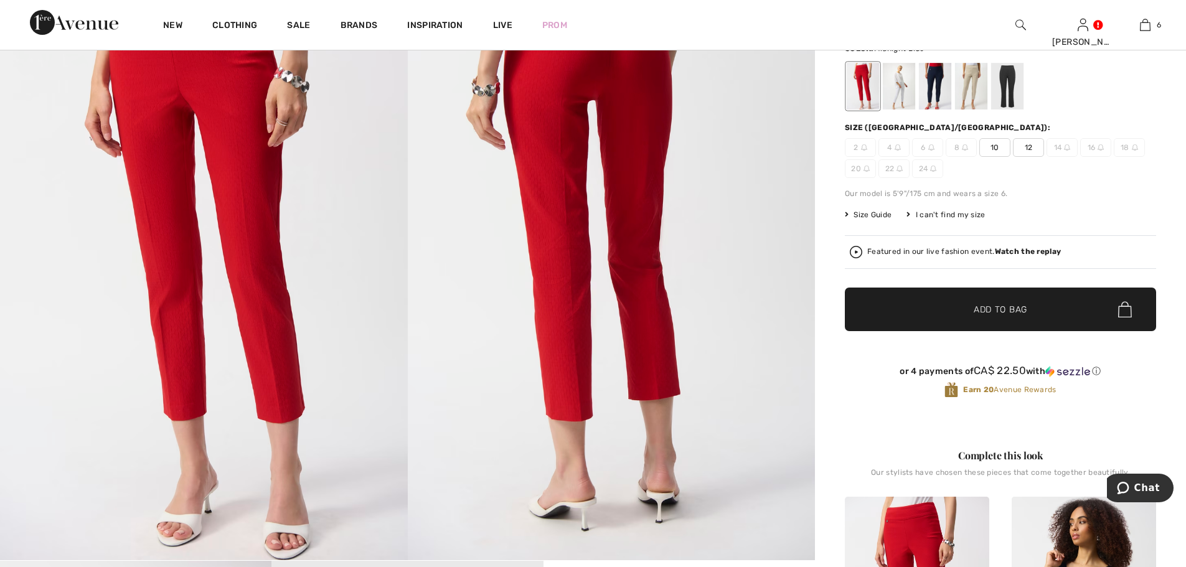
click at [934, 89] on div at bounding box center [935, 86] width 32 height 47
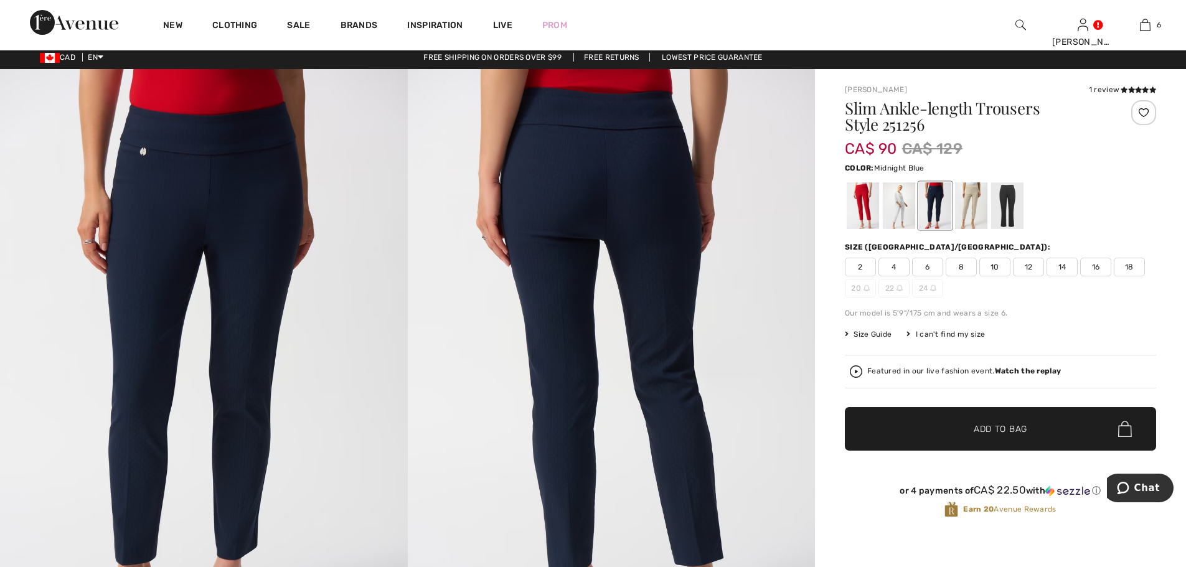
scroll to position [0, 0]
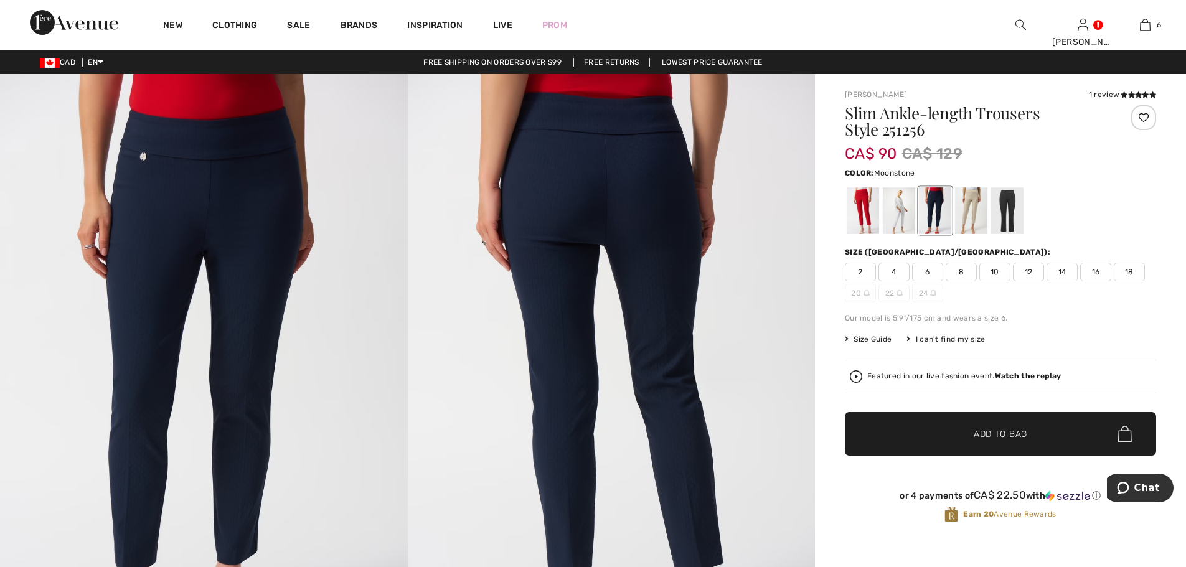
click at [971, 218] on div at bounding box center [971, 210] width 32 height 47
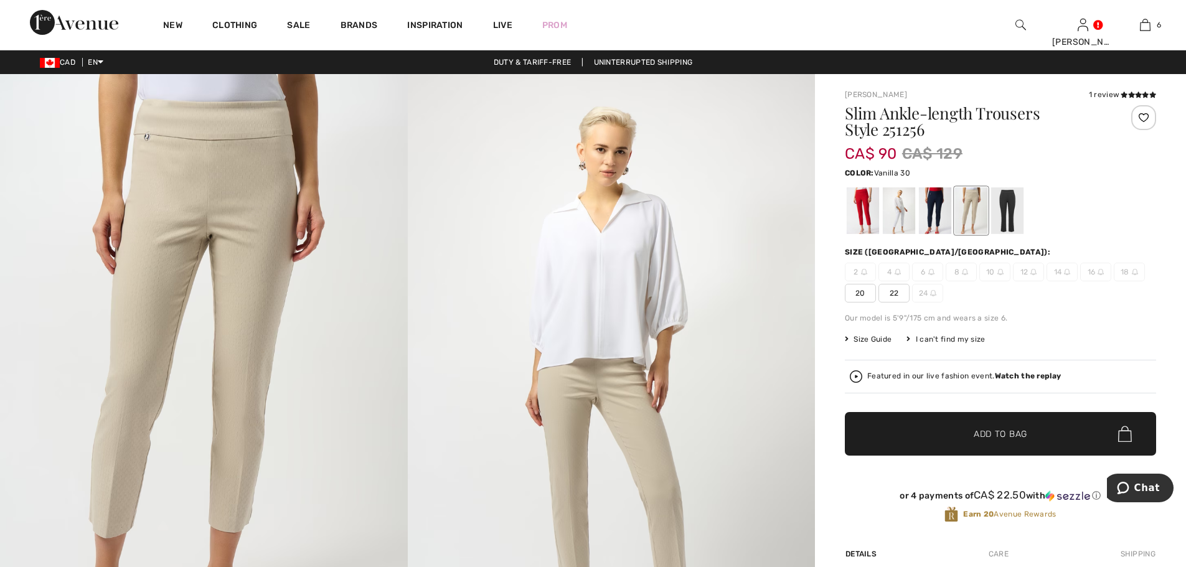
click at [897, 212] on div at bounding box center [899, 210] width 32 height 47
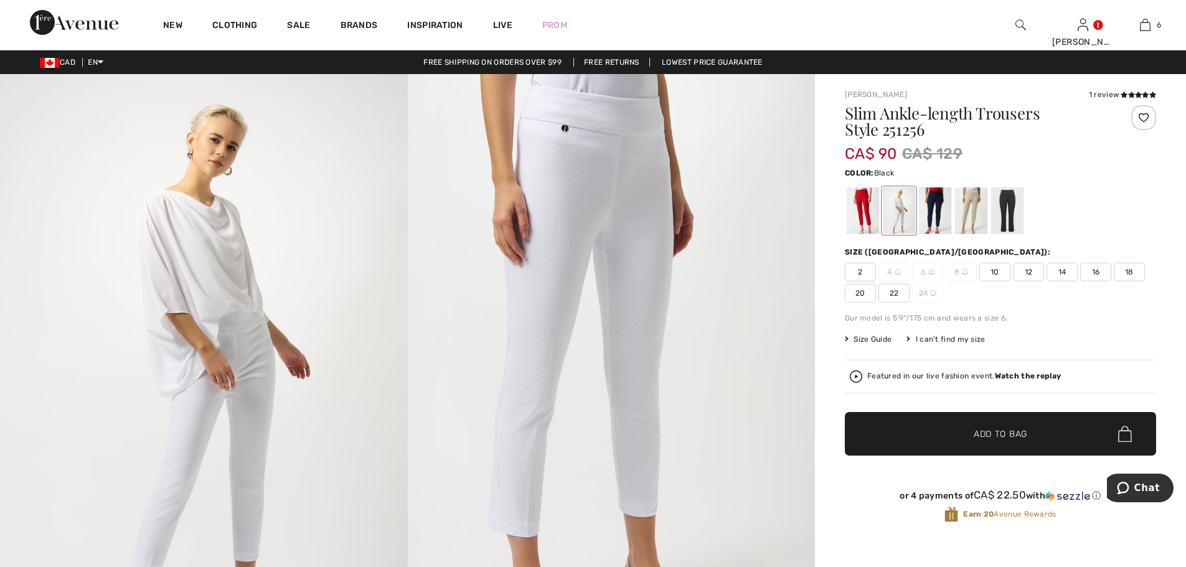
click at [1010, 210] on div at bounding box center [1007, 210] width 32 height 47
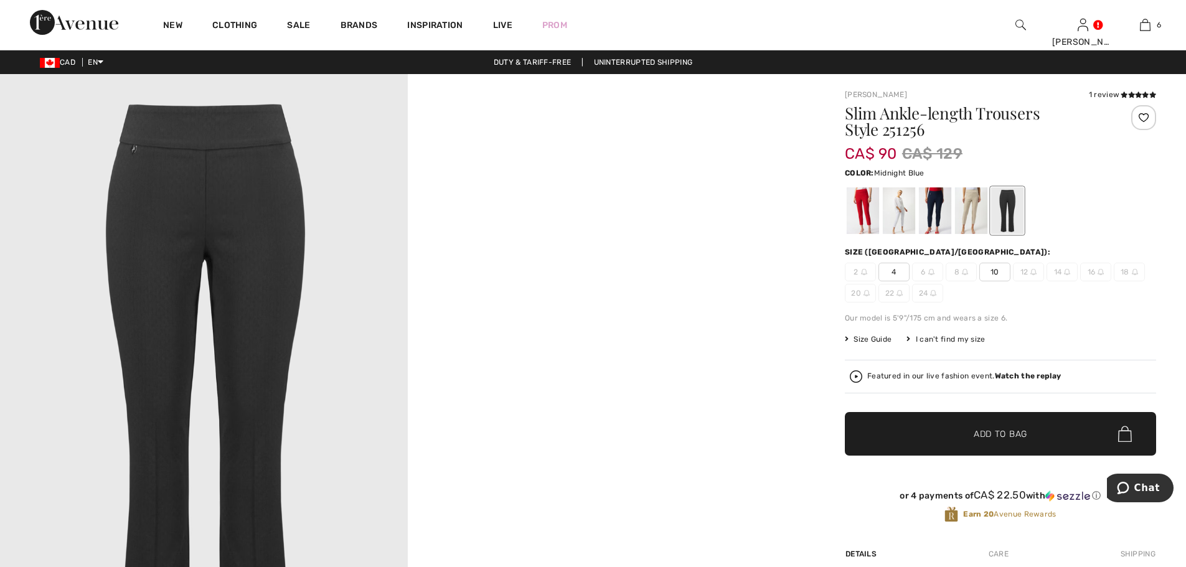
click at [936, 210] on div at bounding box center [935, 210] width 32 height 47
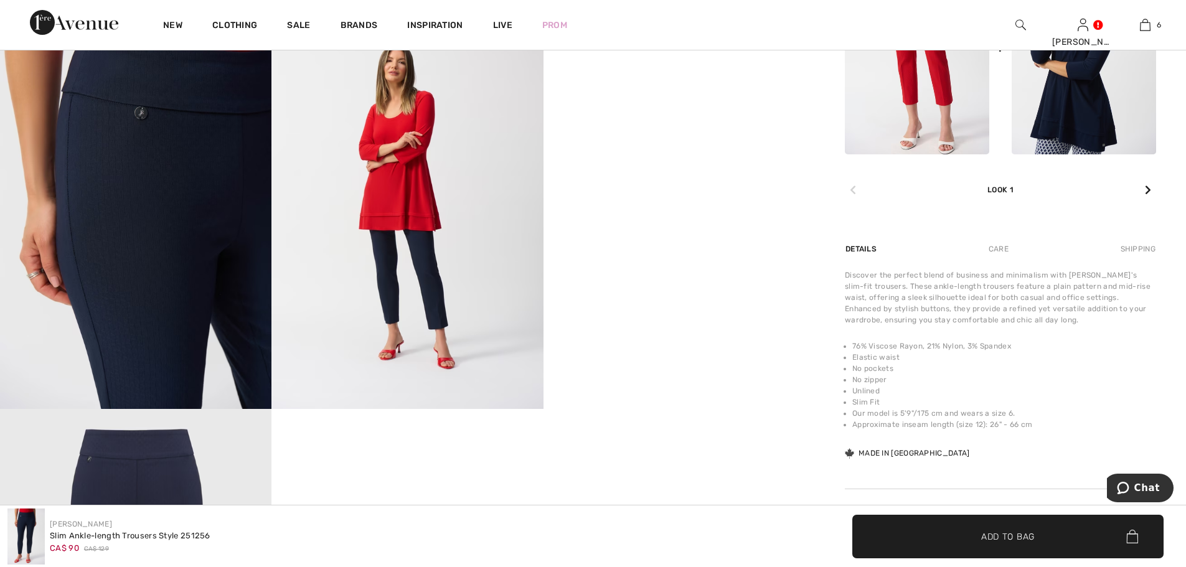
scroll to position [685, 0]
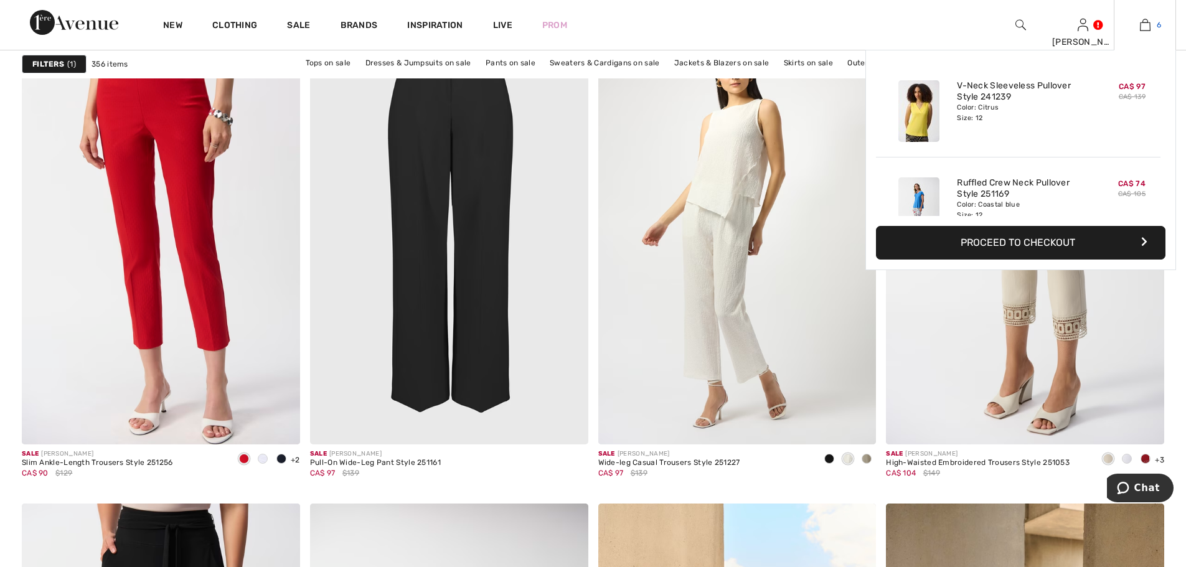
click at [1141, 22] on img at bounding box center [1145, 24] width 11 height 15
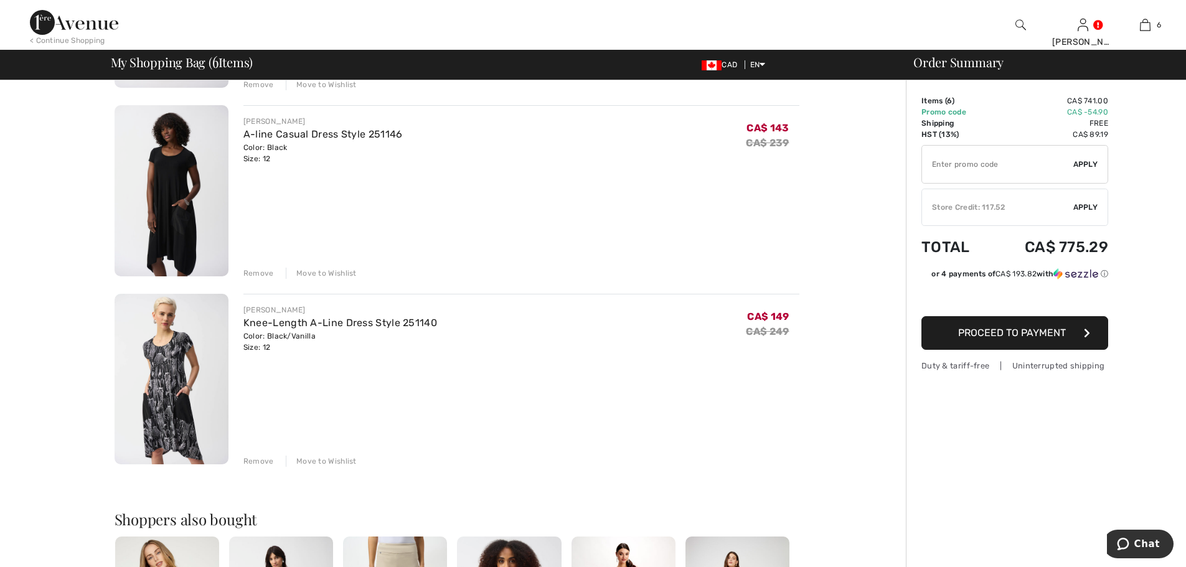
scroll to position [810, 0]
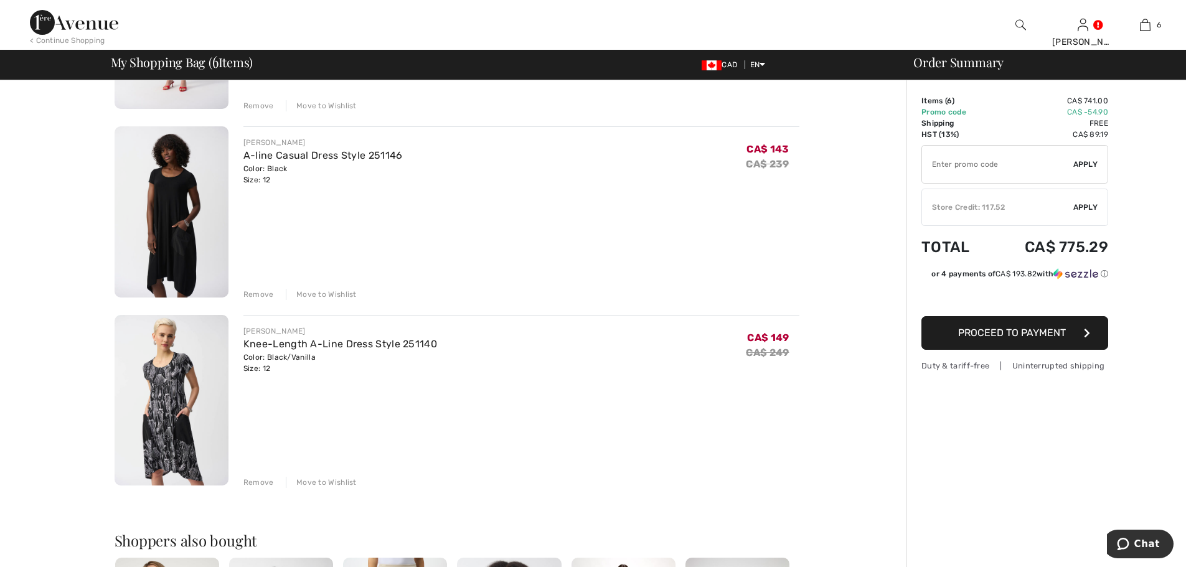
click at [174, 391] on img at bounding box center [172, 400] width 114 height 171
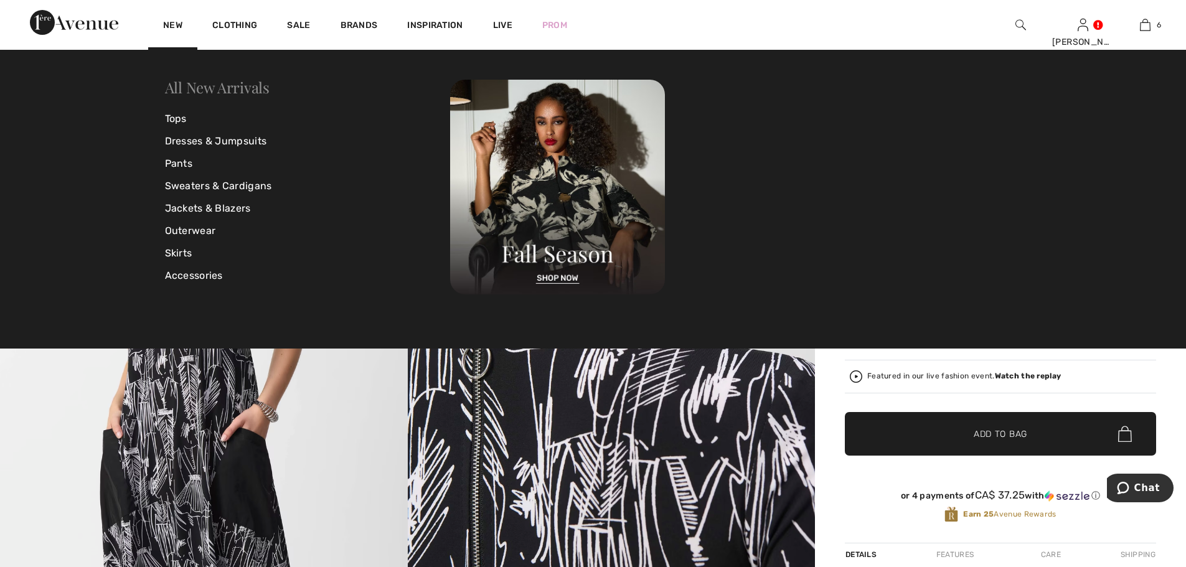
click at [218, 86] on link "All New Arrivals" at bounding box center [217, 87] width 105 height 20
